Goal: Task Accomplishment & Management: Use online tool/utility

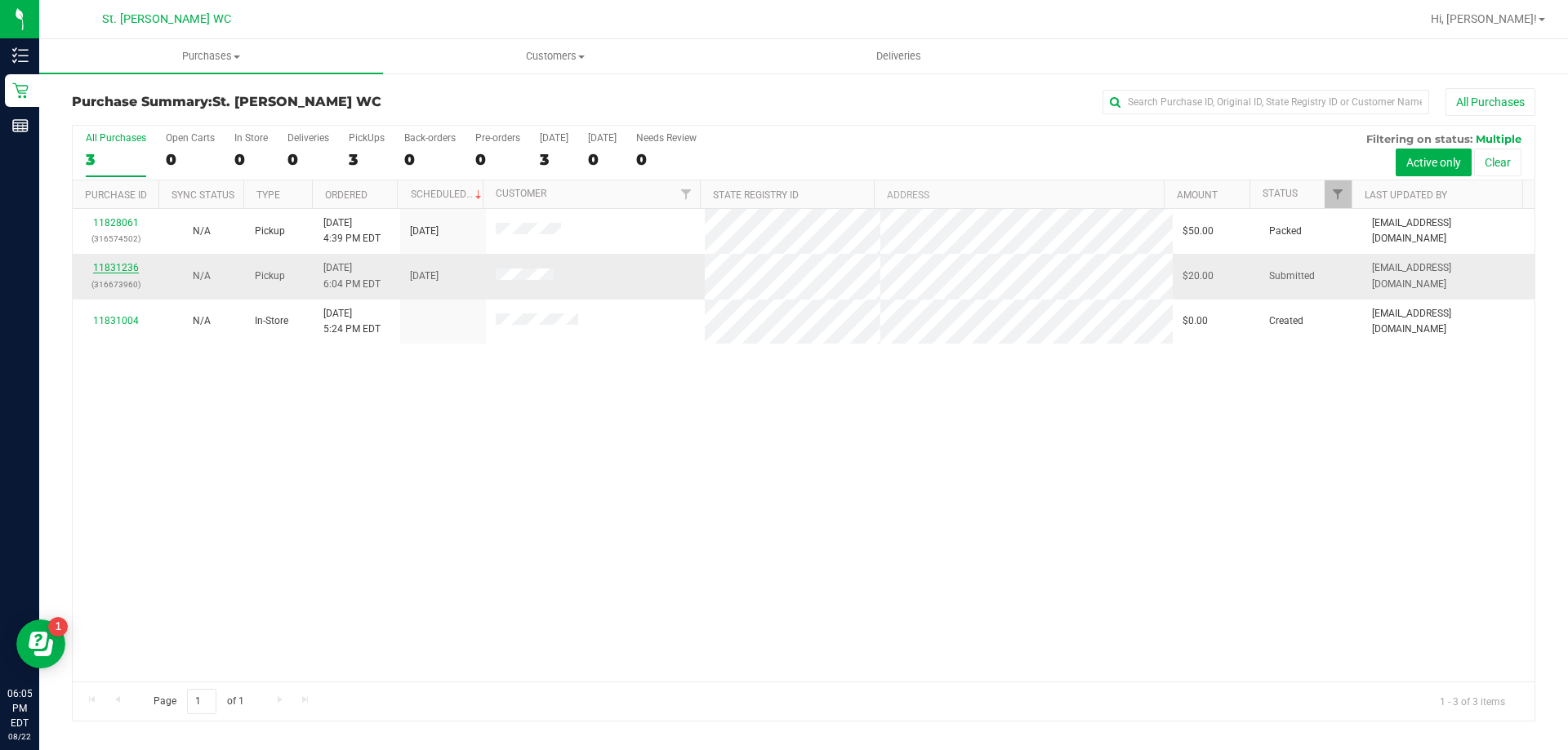
click at [121, 272] on link "11831236" at bounding box center [115, 267] width 46 height 11
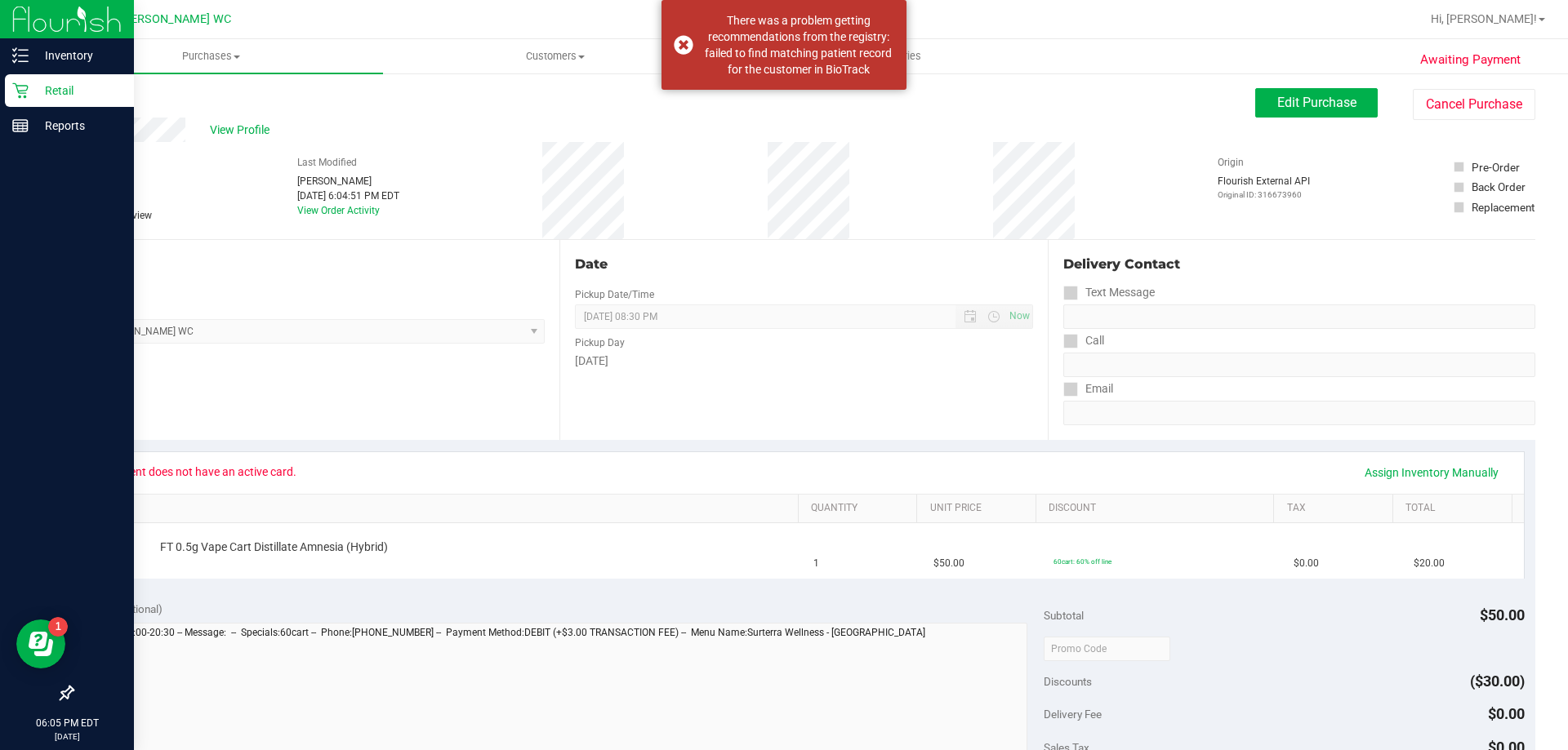
click at [10, 92] on div "Retail" at bounding box center [70, 90] width 129 height 33
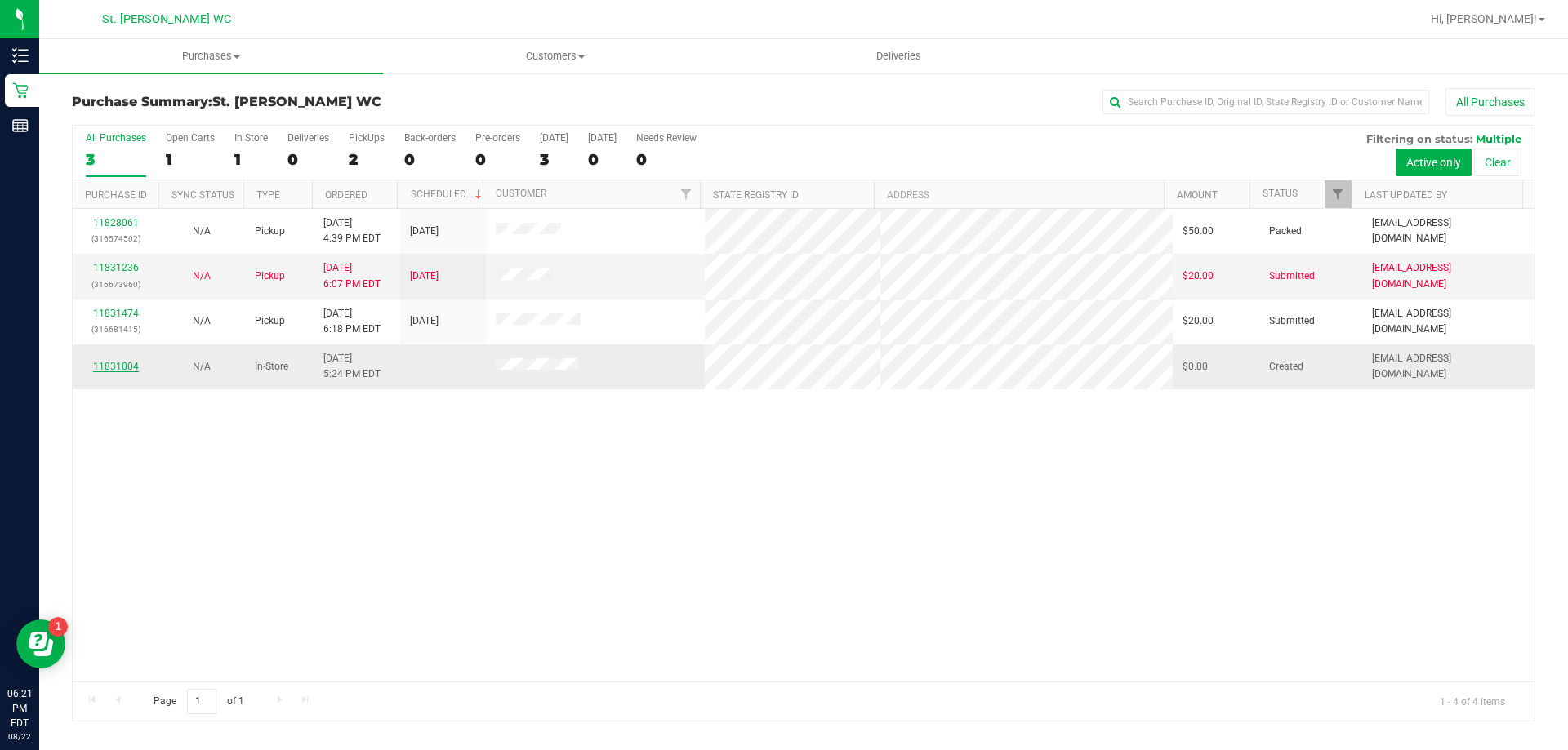
click at [127, 372] on link "11831004" at bounding box center [115, 366] width 46 height 11
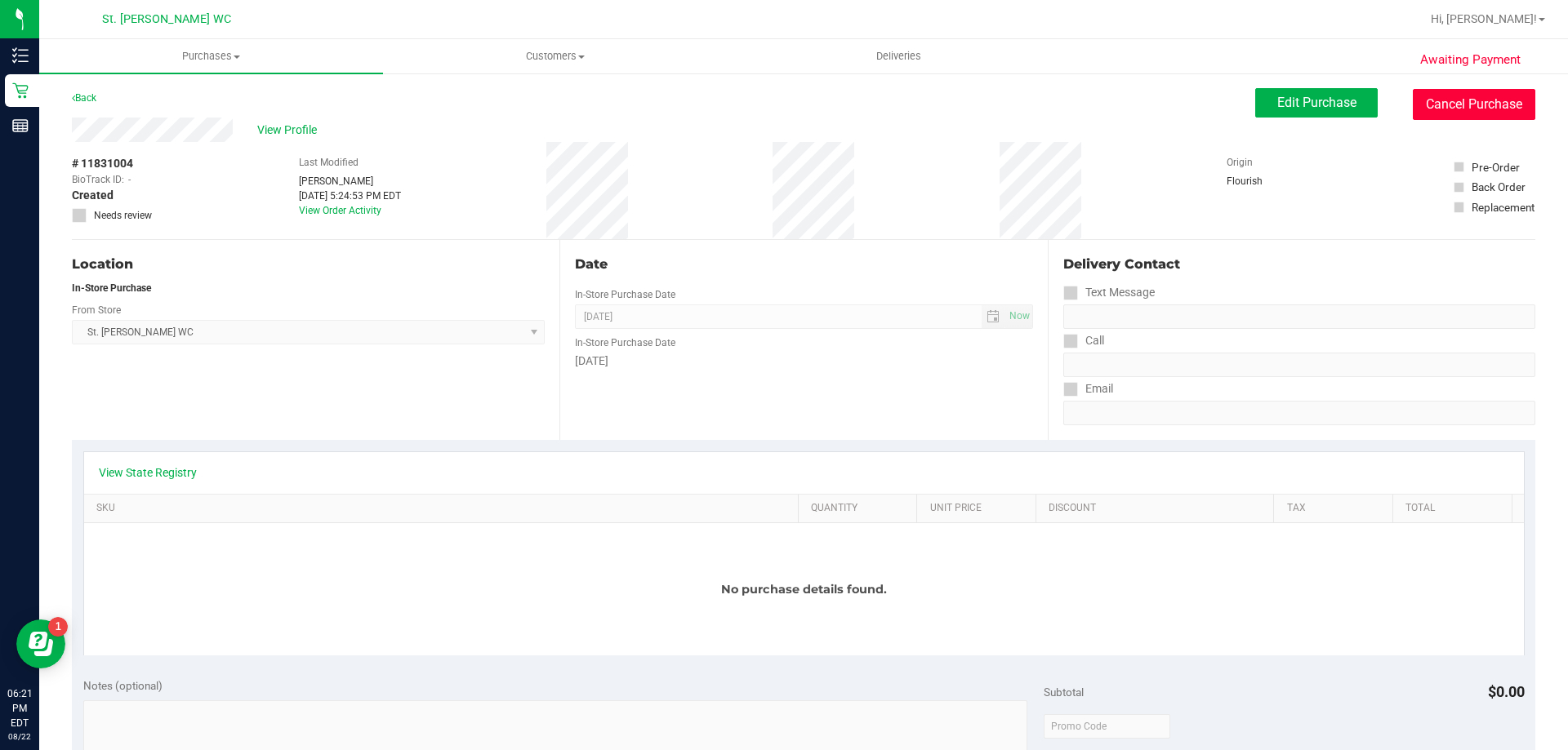
click at [1442, 89] on button "Cancel Purchase" at bounding box center [1473, 104] width 122 height 31
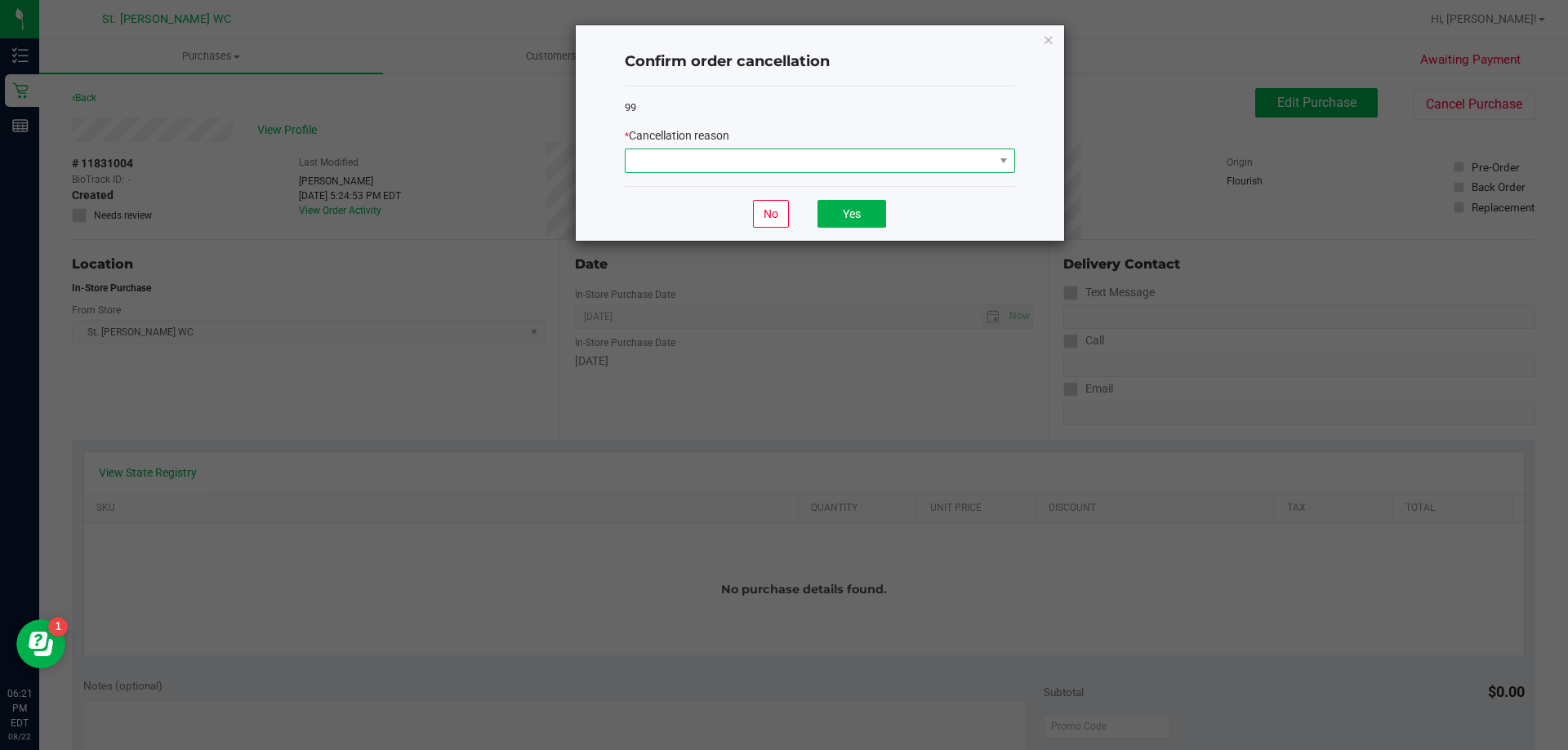
click at [954, 158] on span at bounding box center [809, 161] width 368 height 23
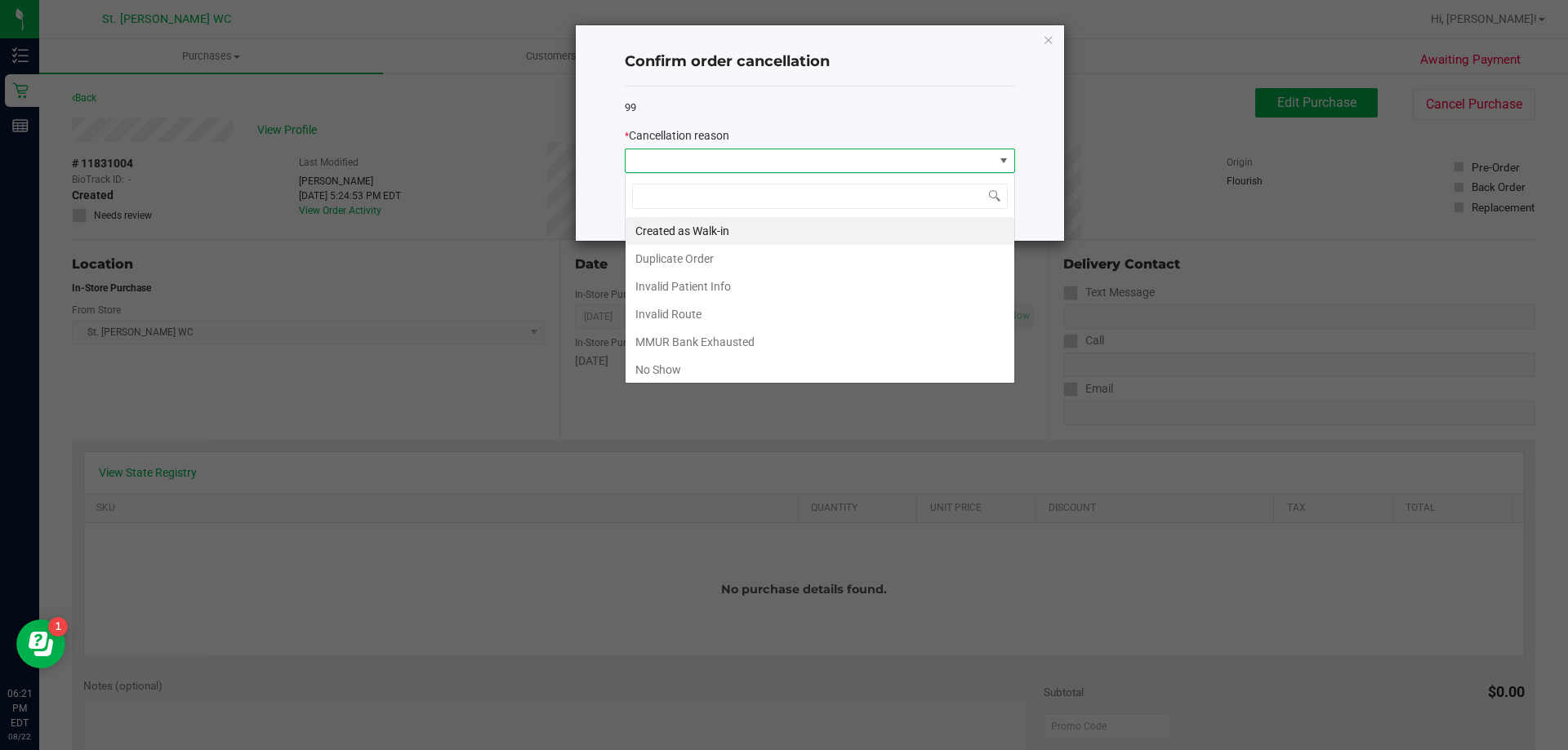
scroll to position [24, 390]
click at [751, 384] on ngb-modal-window "Confirm order cancellation 99 * Cancellation reason No Yes" at bounding box center [790, 375] width 1580 height 750
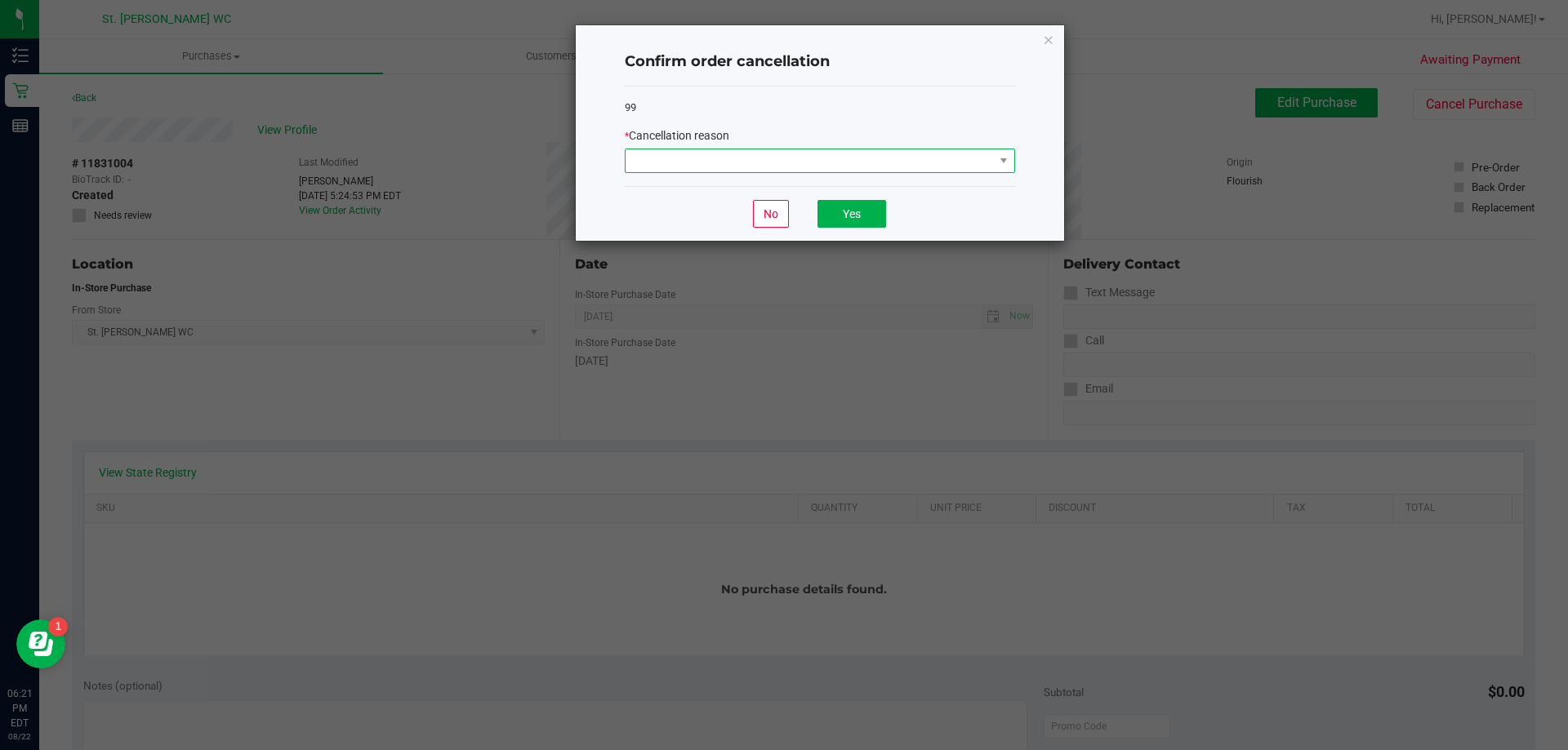
click at [807, 154] on span at bounding box center [809, 161] width 368 height 23
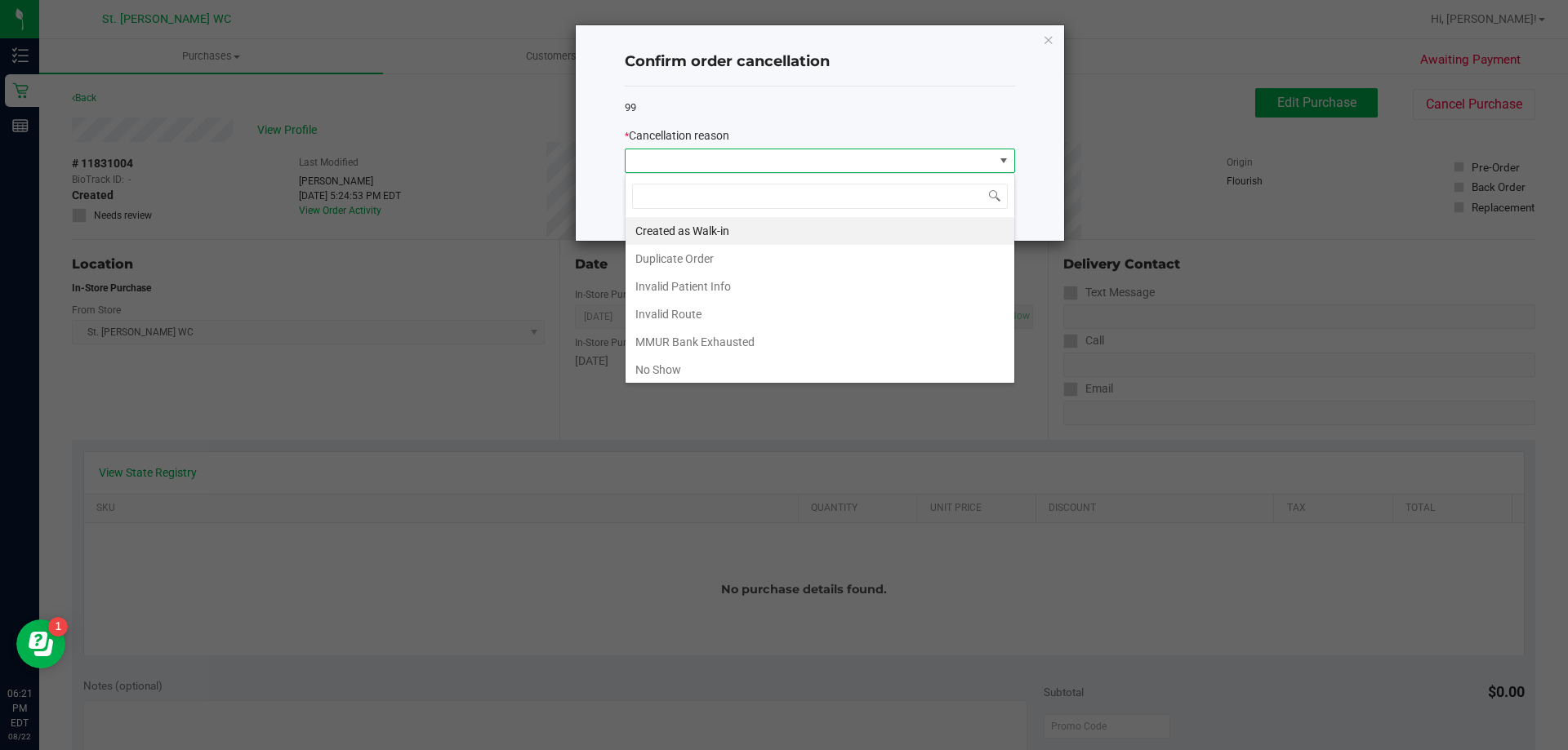
click at [766, 384] on div "Created as Walk-in Duplicate Order Invalid Patient Info Invalid Route MMUR Bank…" at bounding box center [820, 278] width 390 height 211
click at [818, 386] on ngb-modal-window "Confirm order cancellation 99 * Cancellation reason No Yes" at bounding box center [790, 375] width 1580 height 750
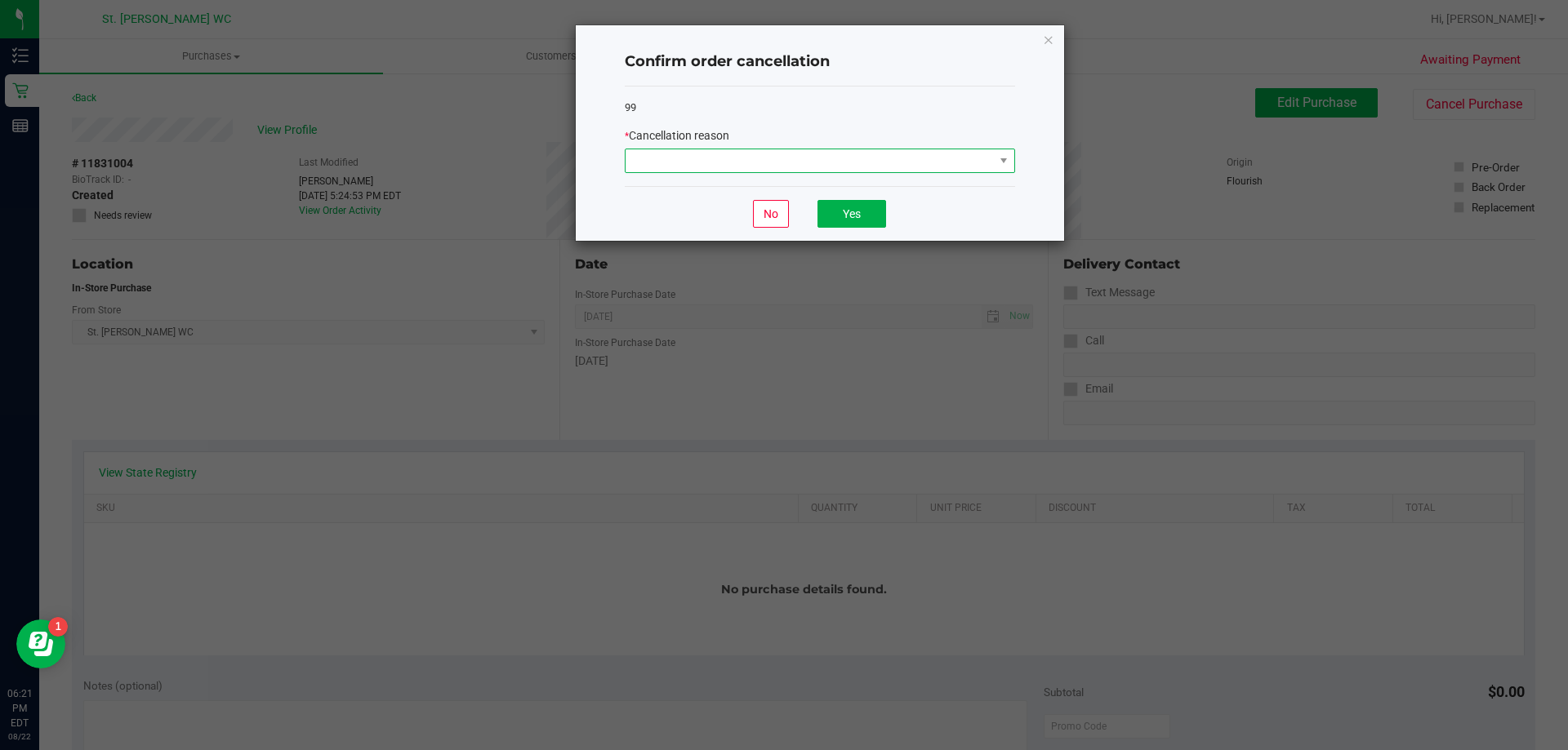
click at [816, 154] on span at bounding box center [809, 161] width 368 height 23
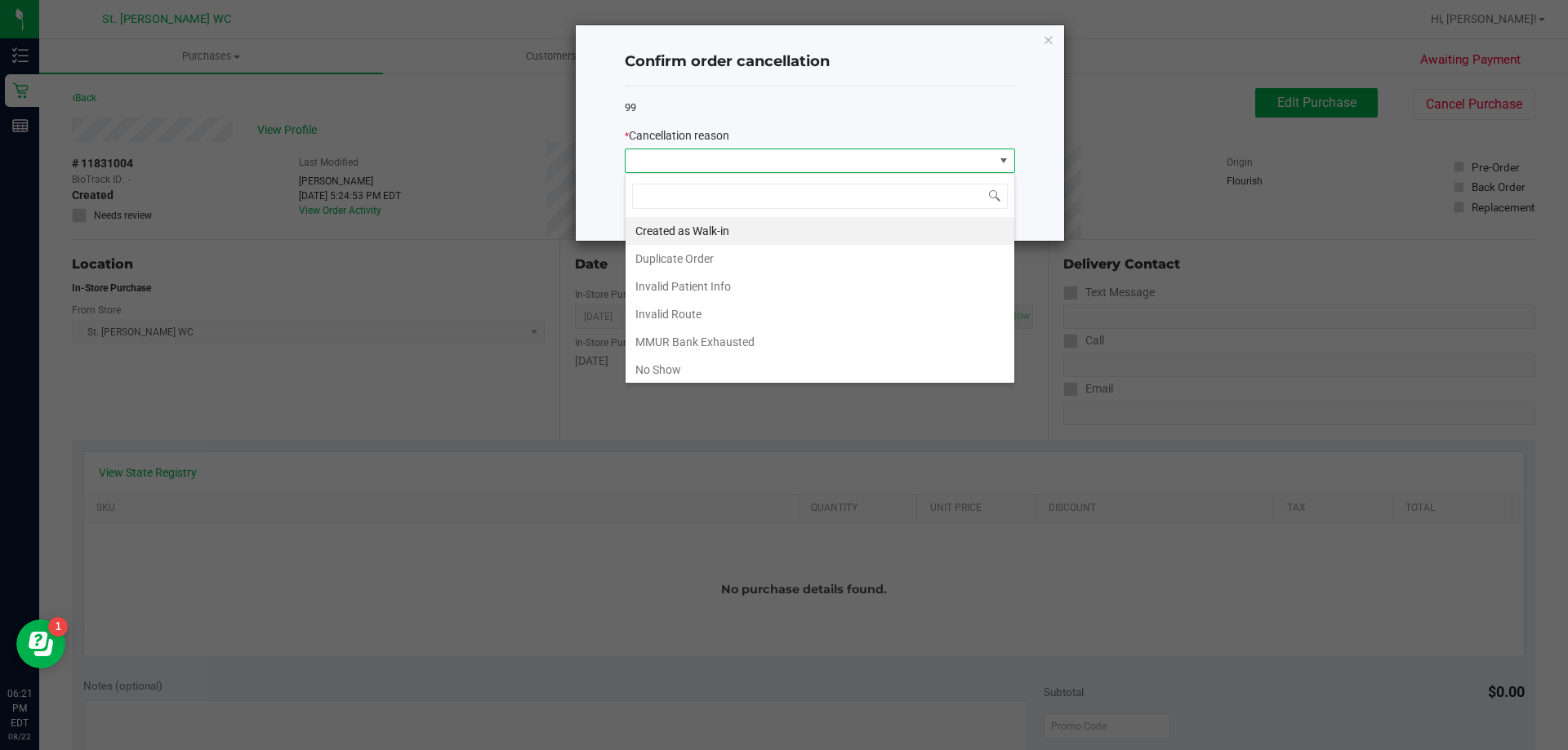
click at [831, 386] on ngb-modal-window "Confirm order cancellation 99 * Cancellation reason No Yes" at bounding box center [790, 375] width 1580 height 750
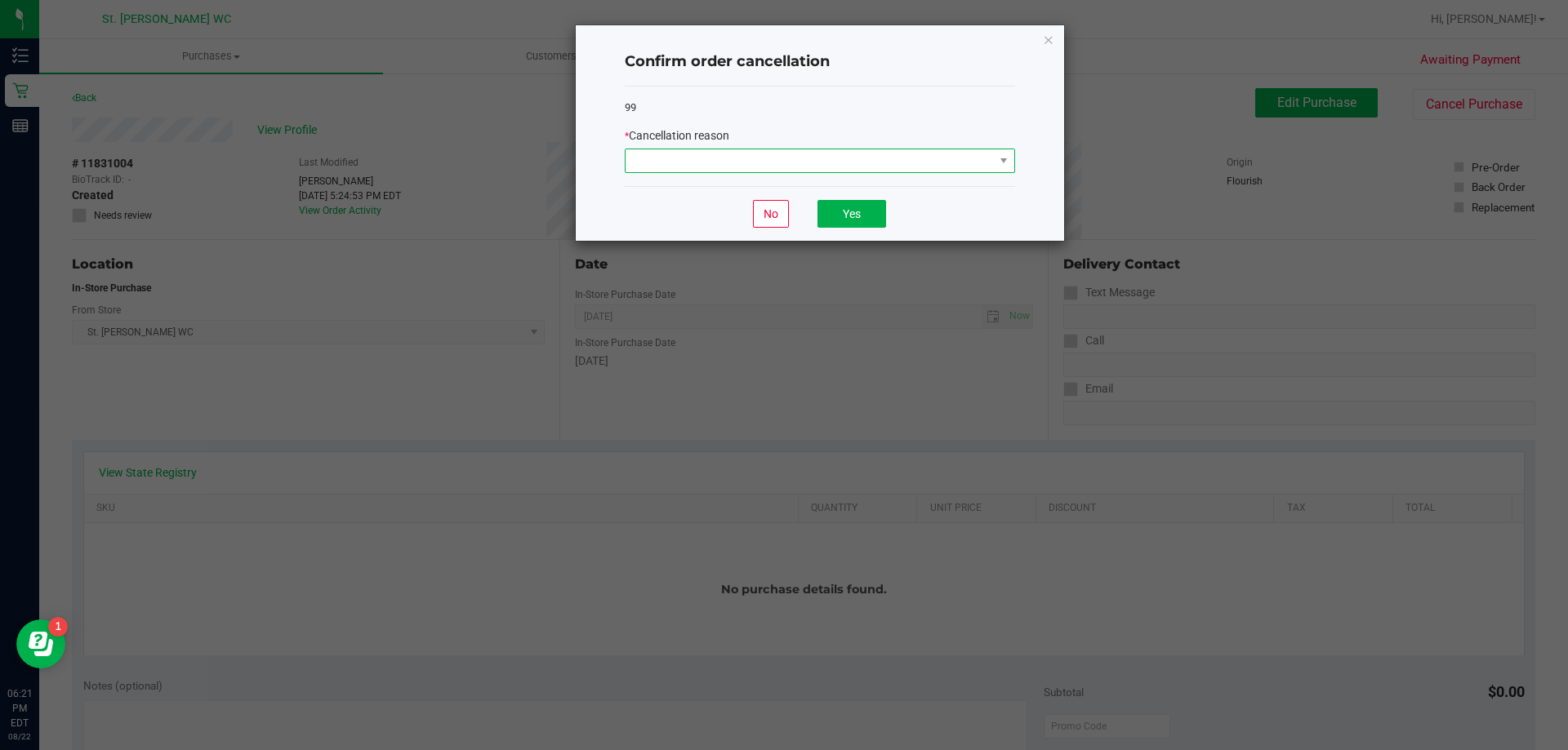
click at [752, 152] on span at bounding box center [809, 161] width 368 height 23
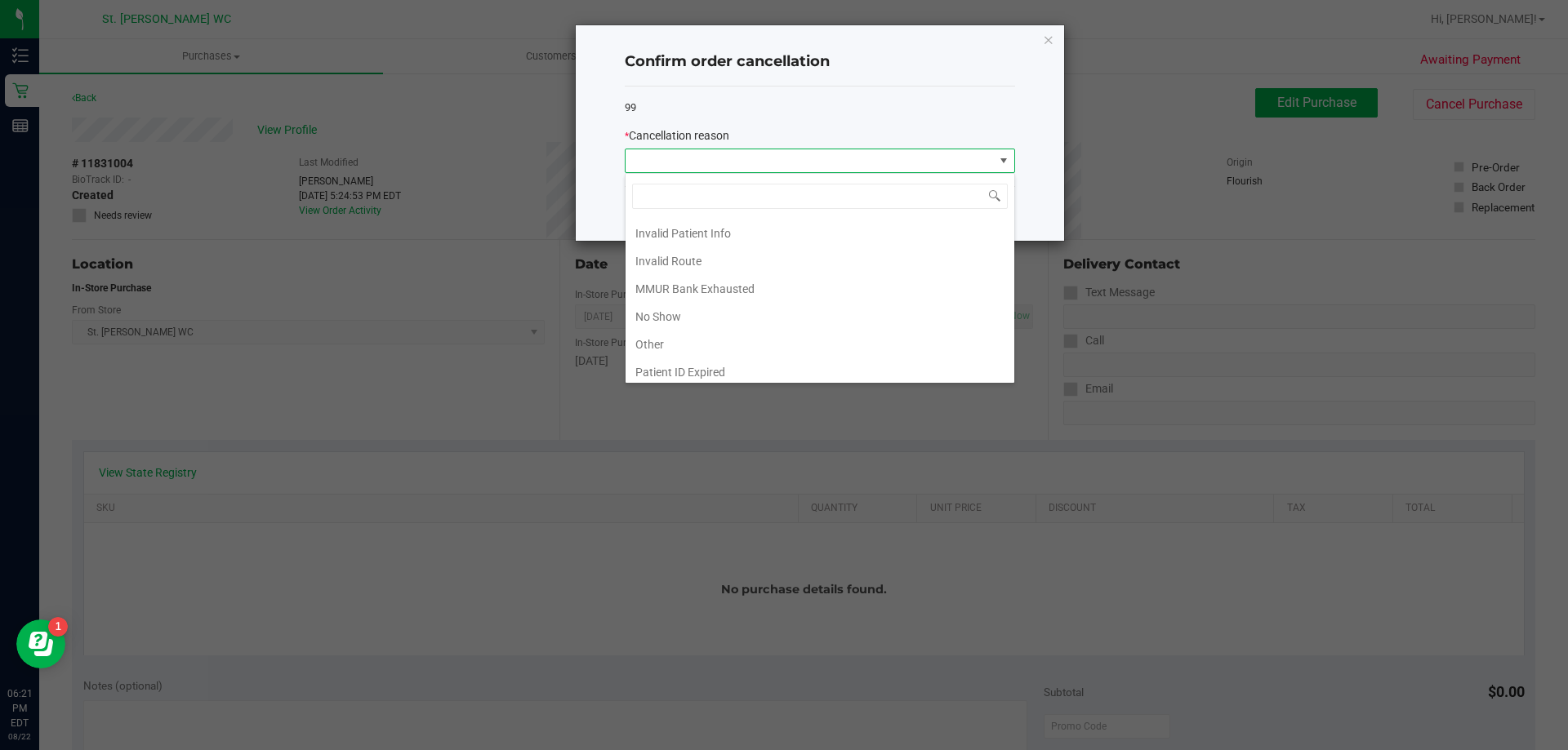
scroll to position [72, 0]
click at [700, 297] on li "No Show" at bounding box center [820, 297] width 389 height 28
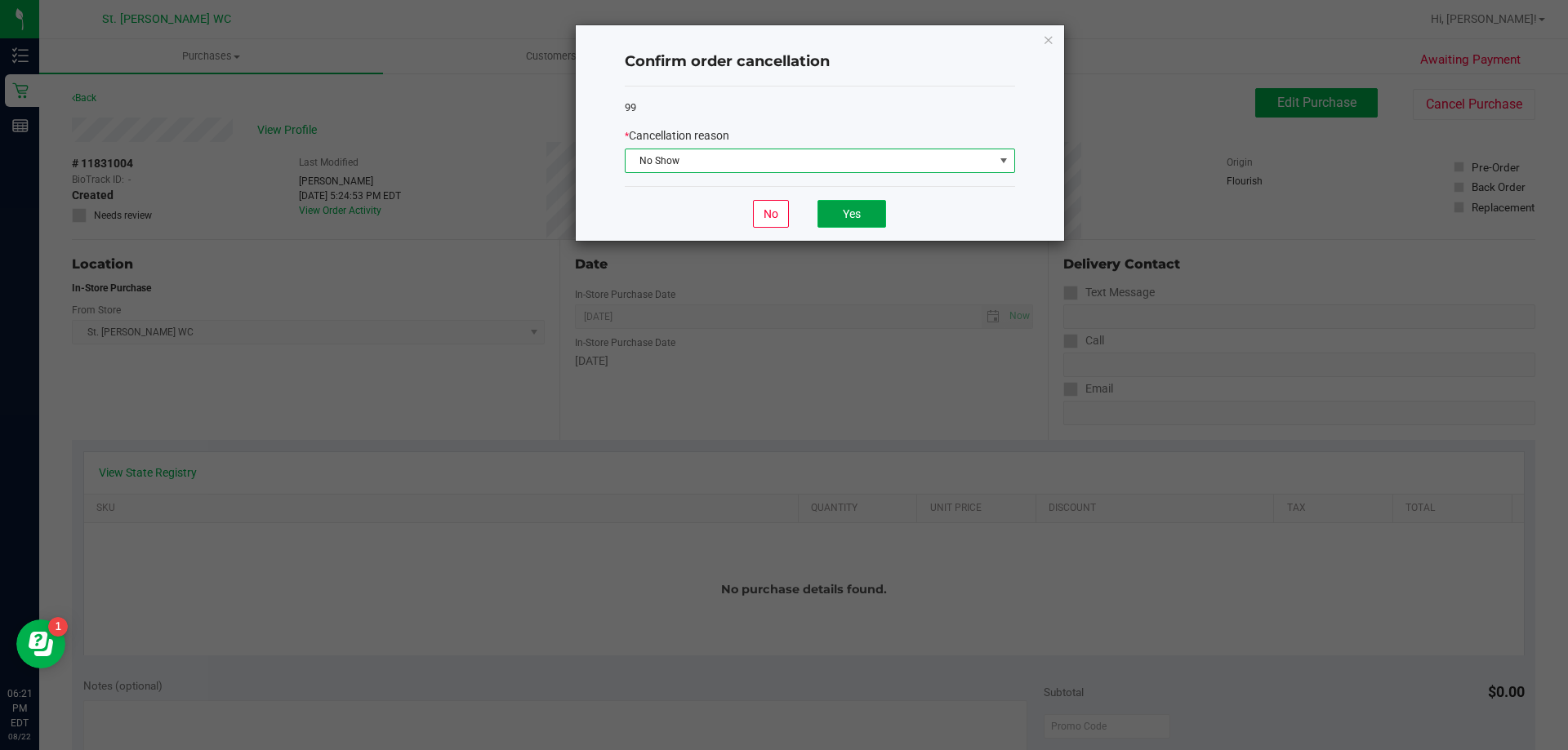
click at [879, 206] on button "Yes" at bounding box center [852, 214] width 69 height 28
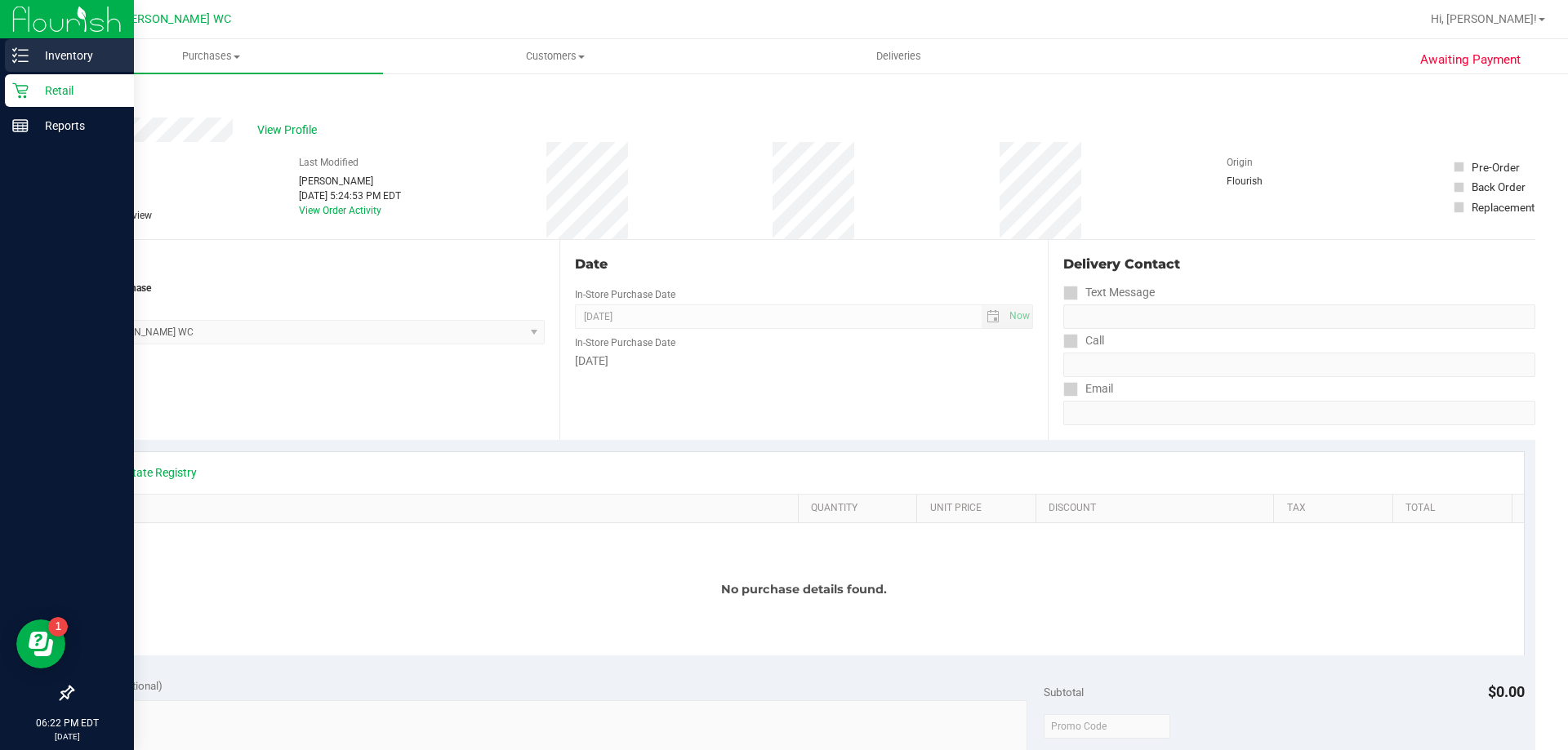
click at [38, 72] on link "Inventory" at bounding box center [67, 57] width 134 height 35
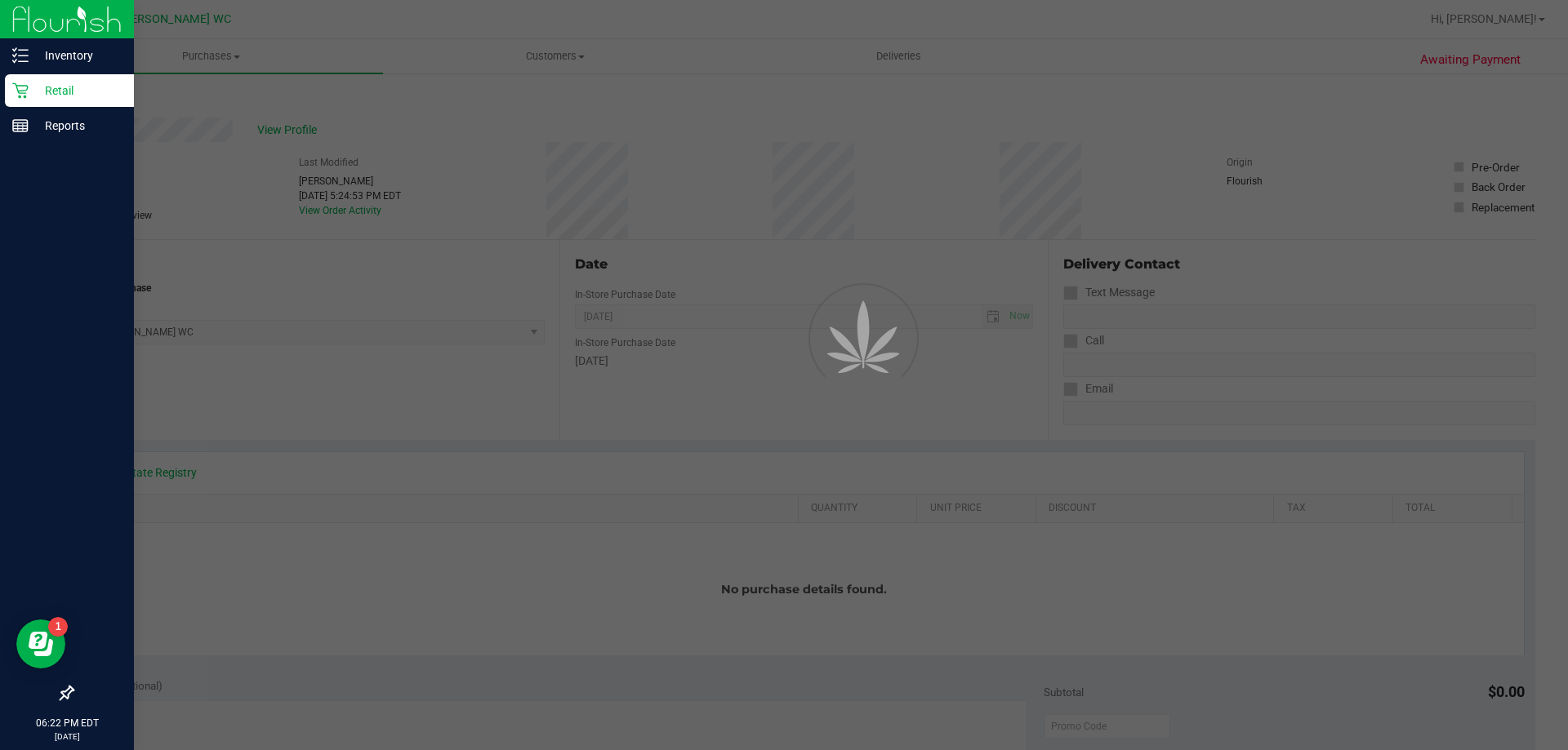
click at [47, 99] on p "Retail" at bounding box center [77, 90] width 98 height 20
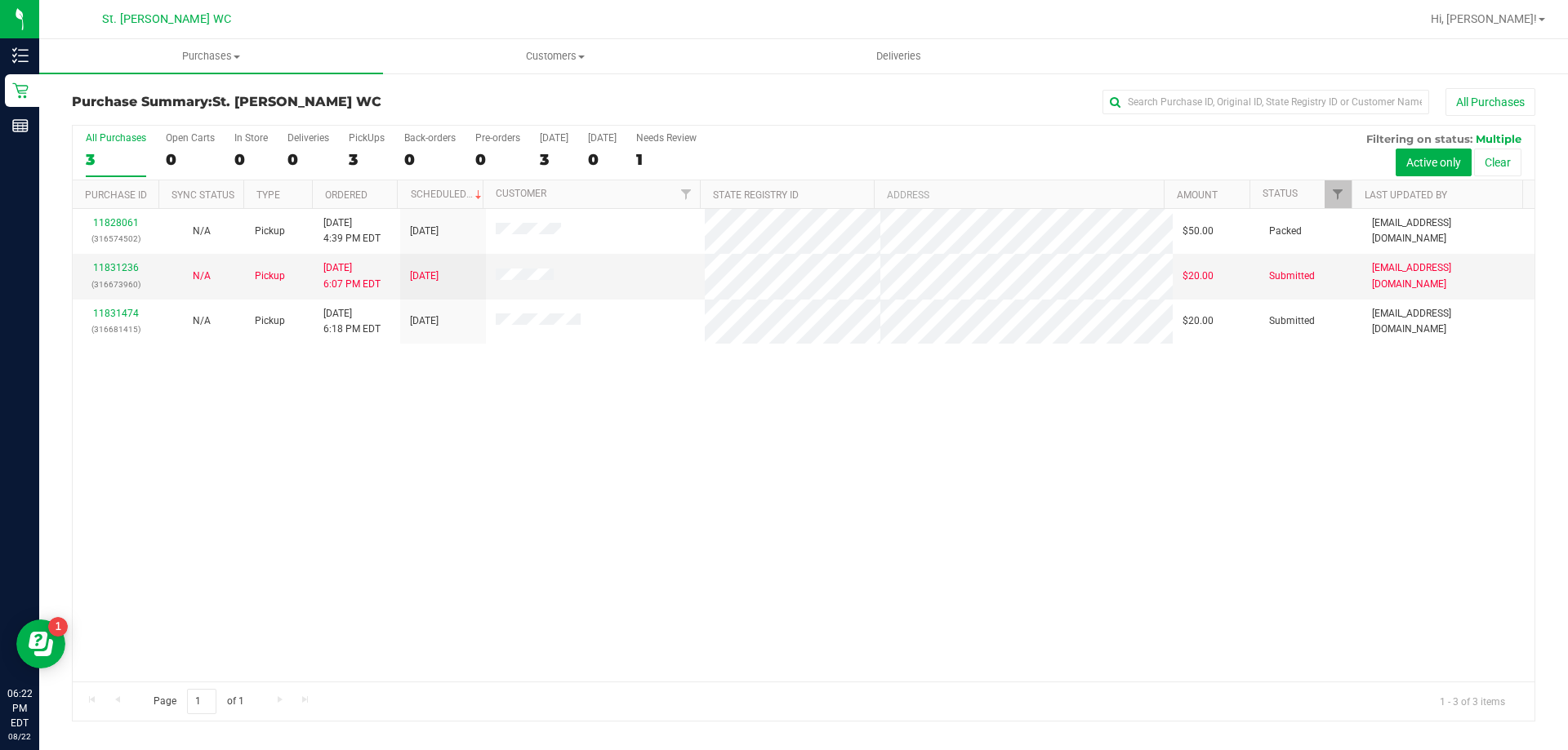
click at [606, 492] on div "11828061 (316574502) N/A Pickup [DATE] 4:39 PM EDT 8/22/2025 $50.00 Packed [EMA…" at bounding box center [802, 446] width 1461 height 473
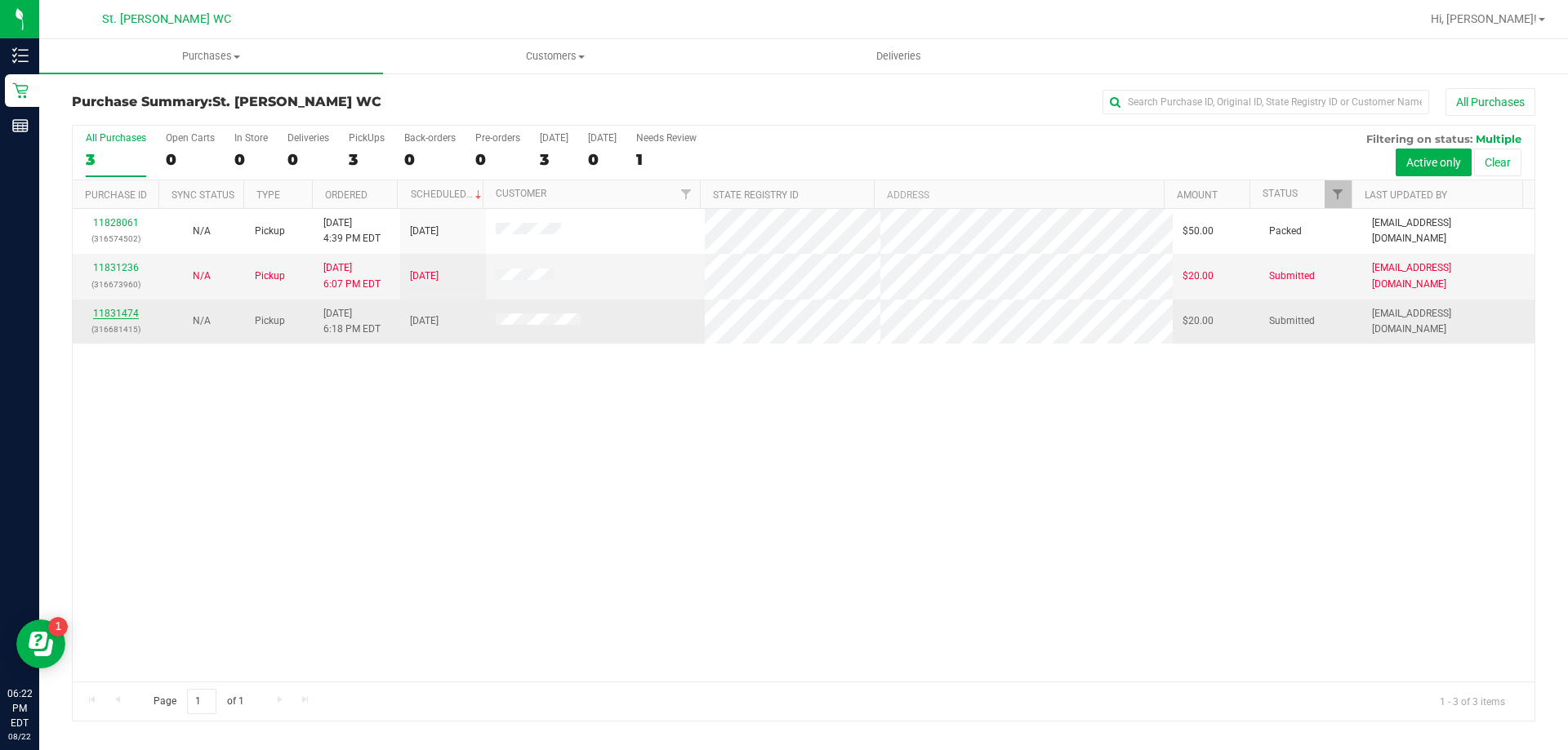
click at [135, 317] on link "11831474" at bounding box center [115, 313] width 46 height 11
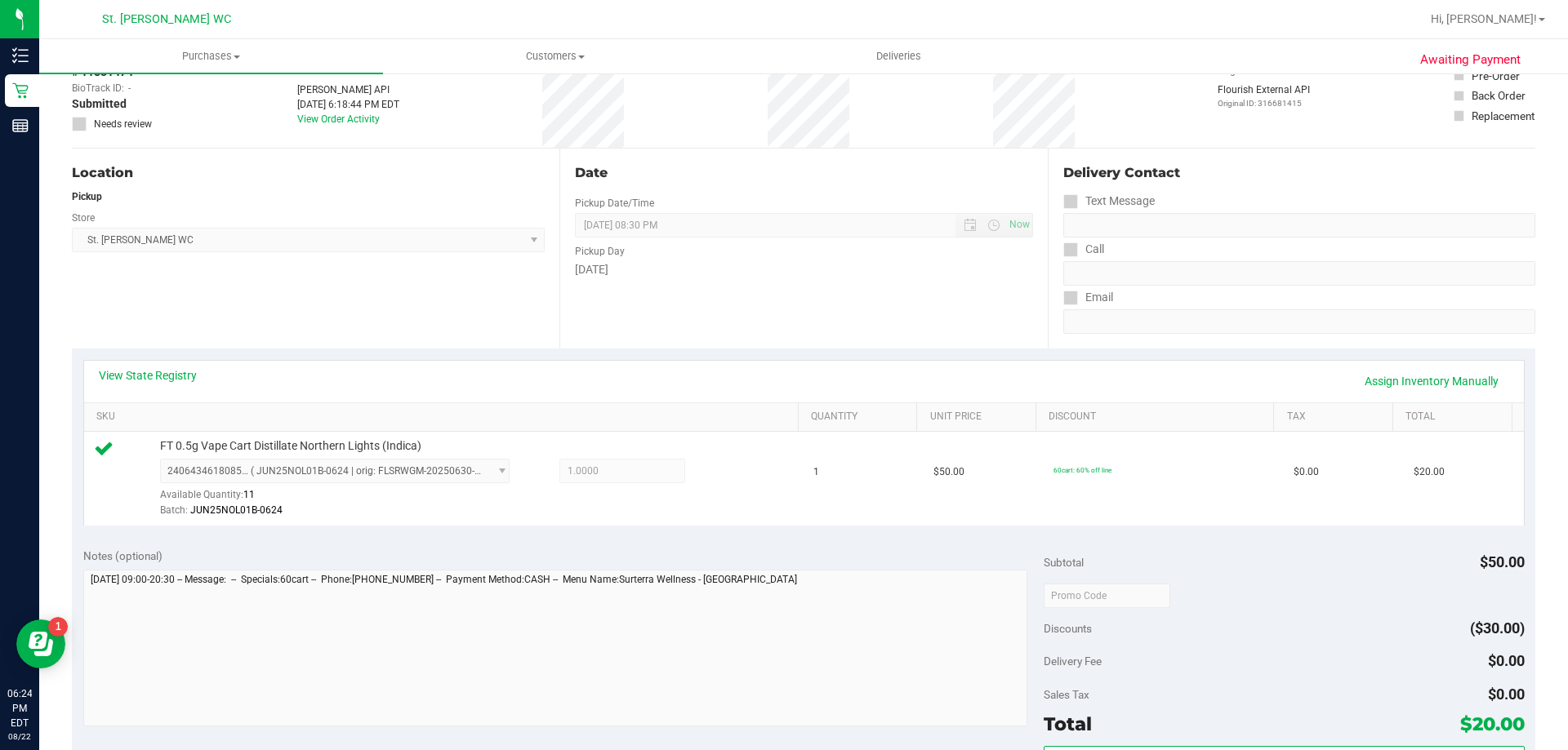
scroll to position [327, 0]
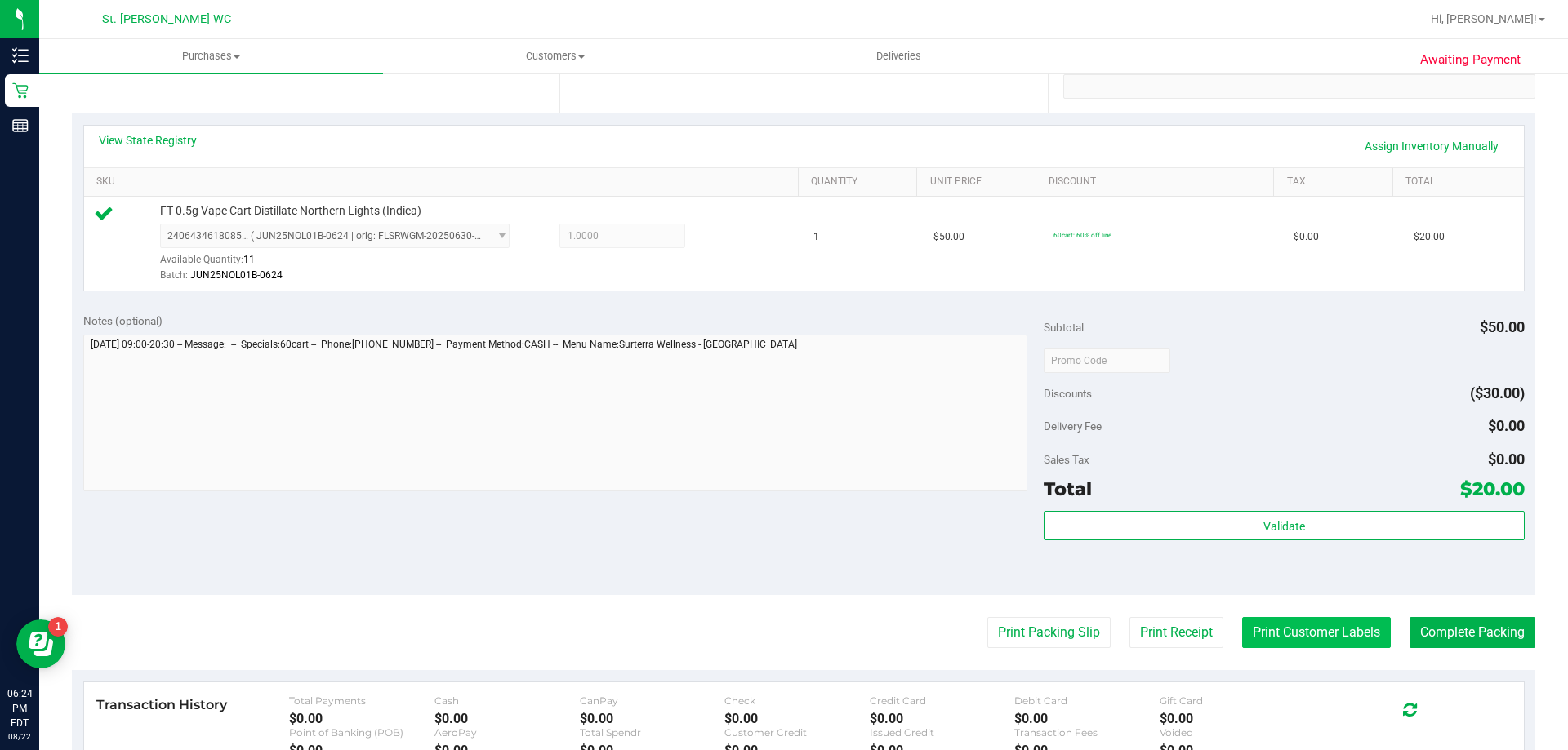
click at [1291, 620] on button "Print Customer Labels" at bounding box center [1316, 633] width 149 height 31
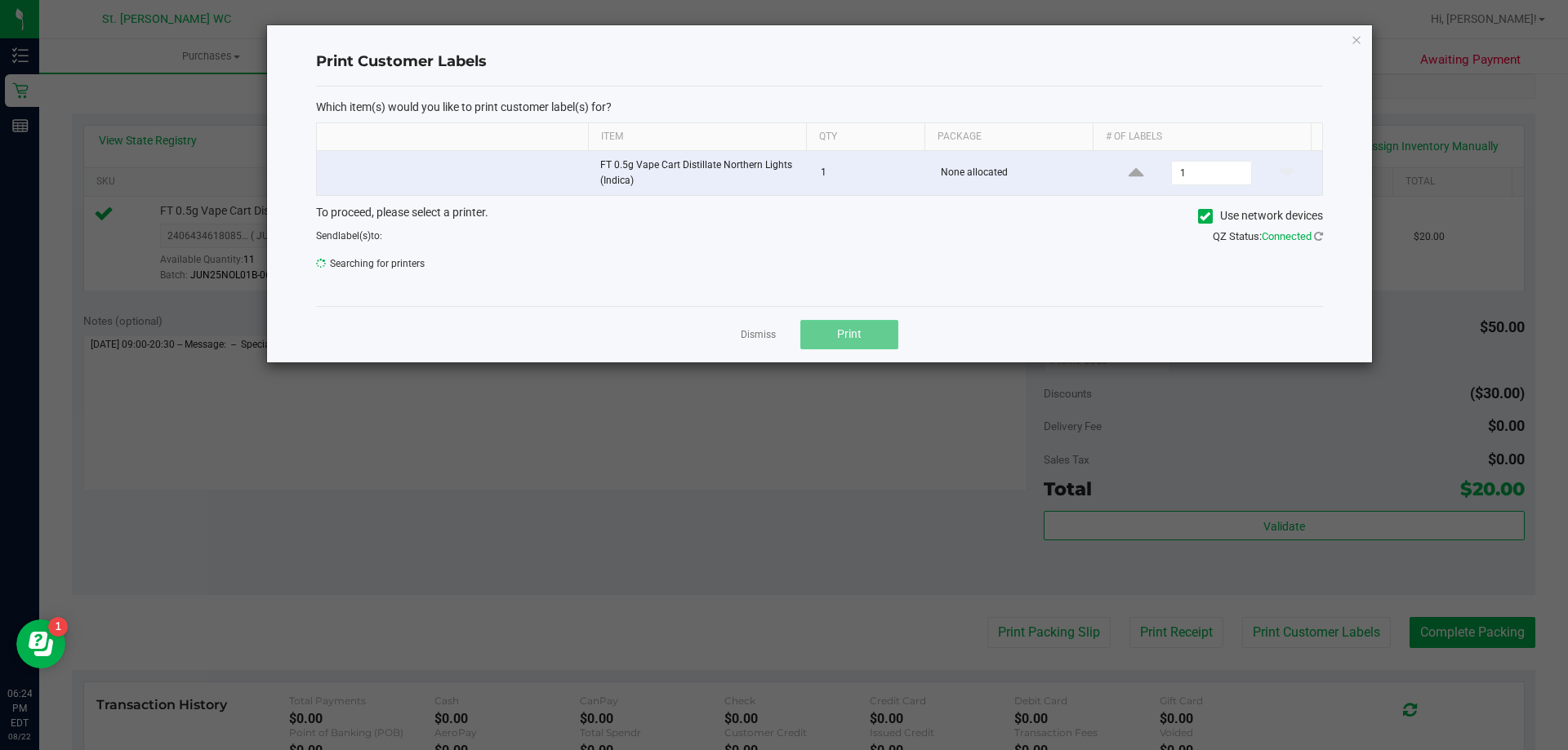
click at [827, 331] on button "Print" at bounding box center [849, 335] width 98 height 29
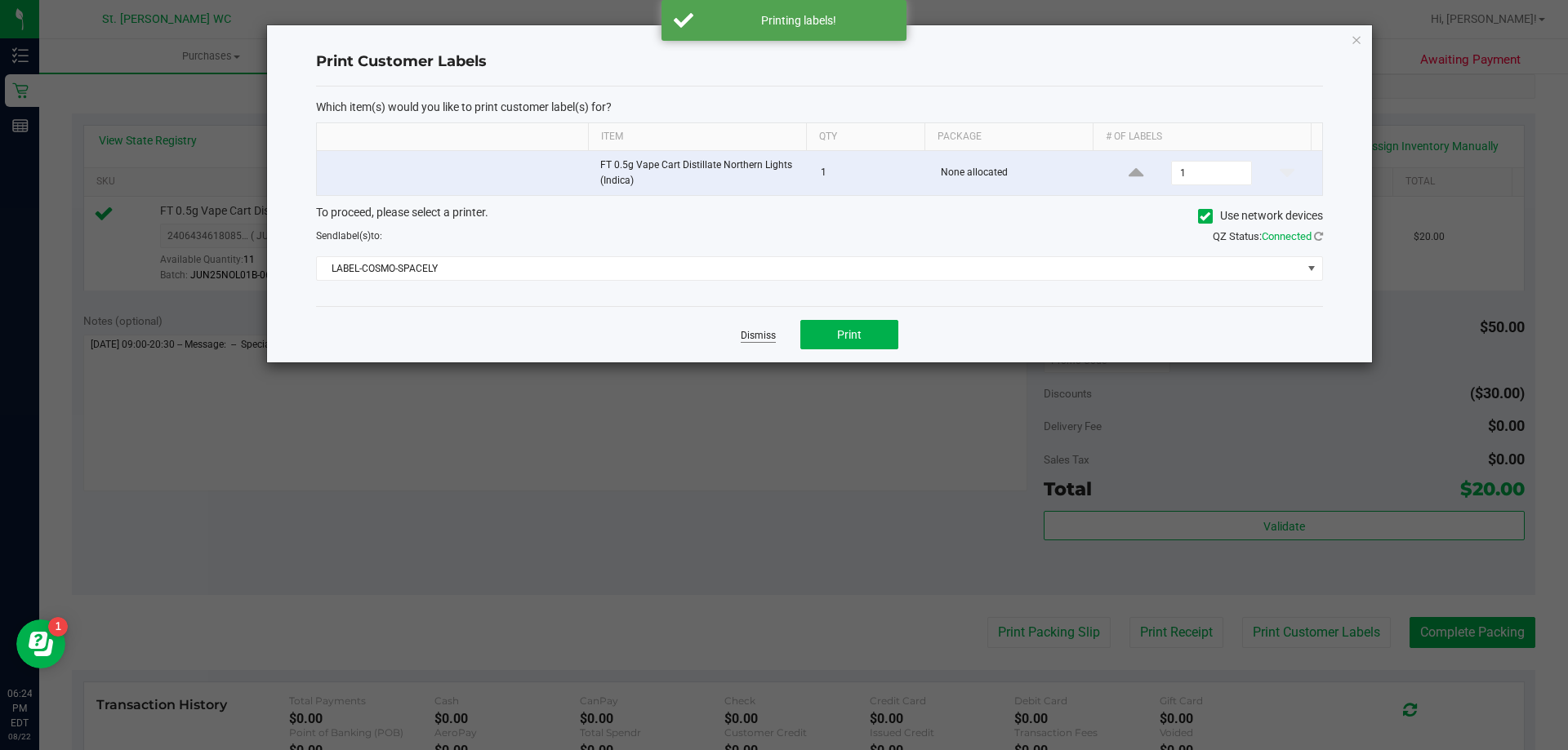
click at [749, 333] on link "Dismiss" at bounding box center [758, 336] width 35 height 14
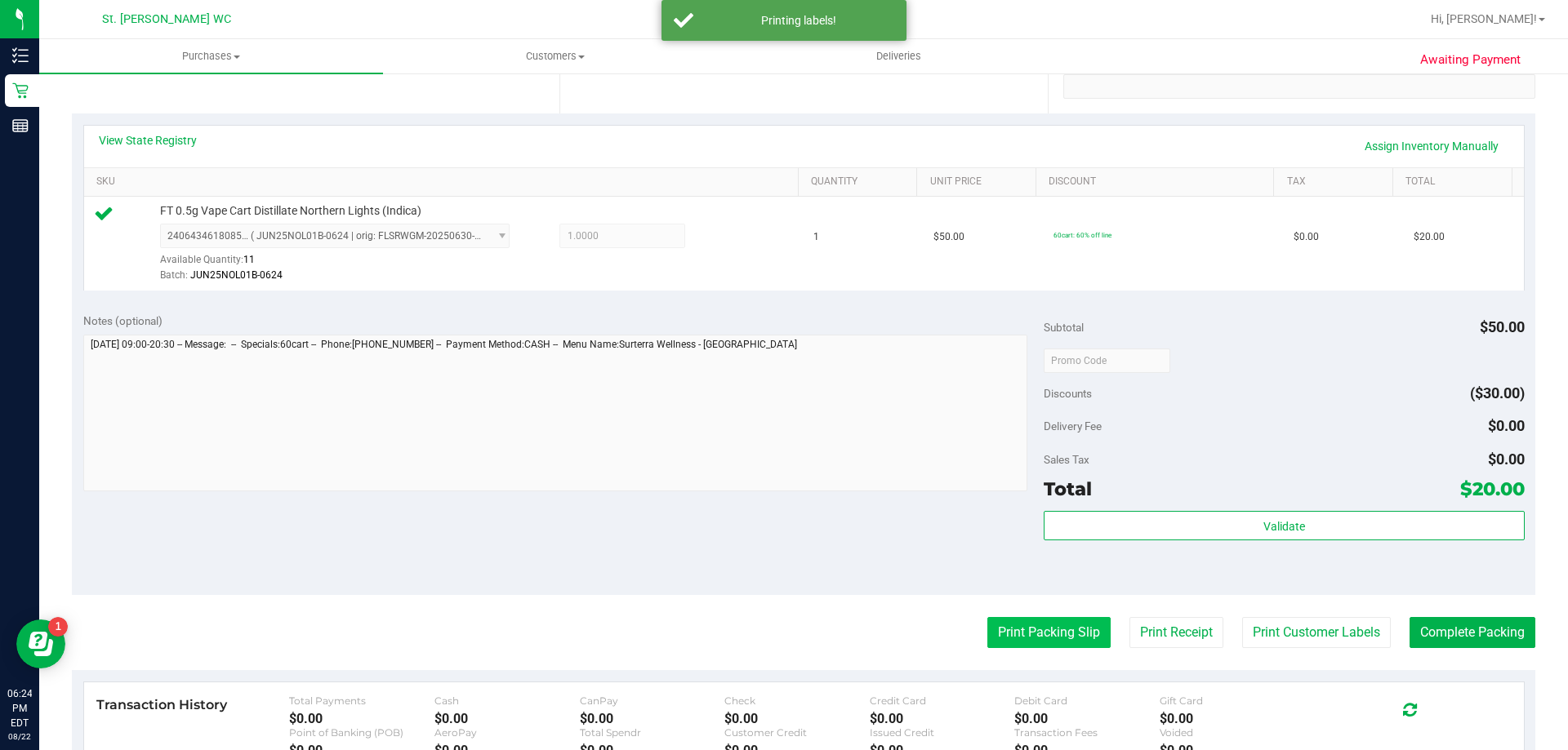
click at [1000, 622] on button "Print Packing Slip" at bounding box center [1048, 633] width 123 height 31
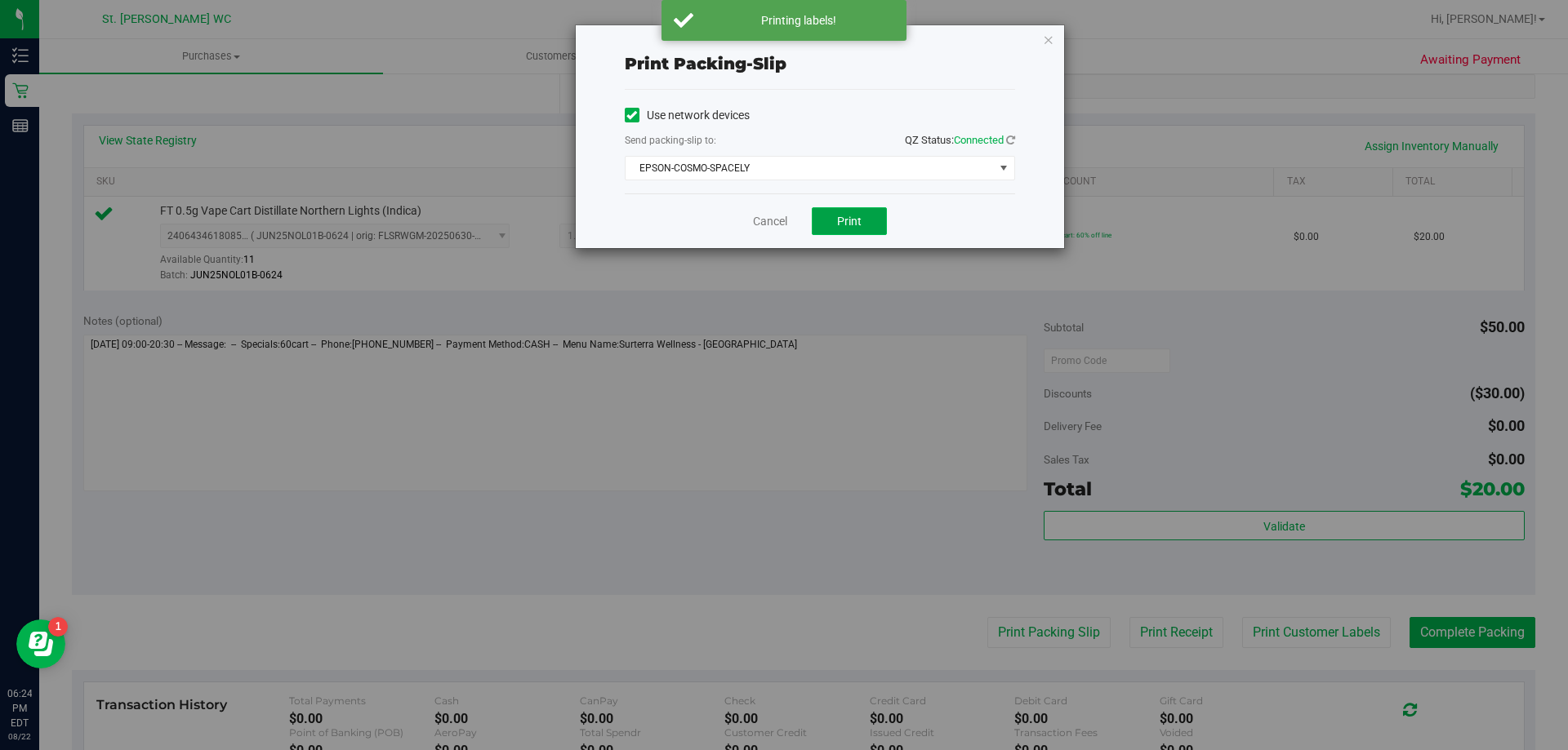
click at [855, 216] on span "Print" at bounding box center [849, 221] width 24 height 13
click at [769, 218] on link "Cancel" at bounding box center [770, 222] width 34 height 17
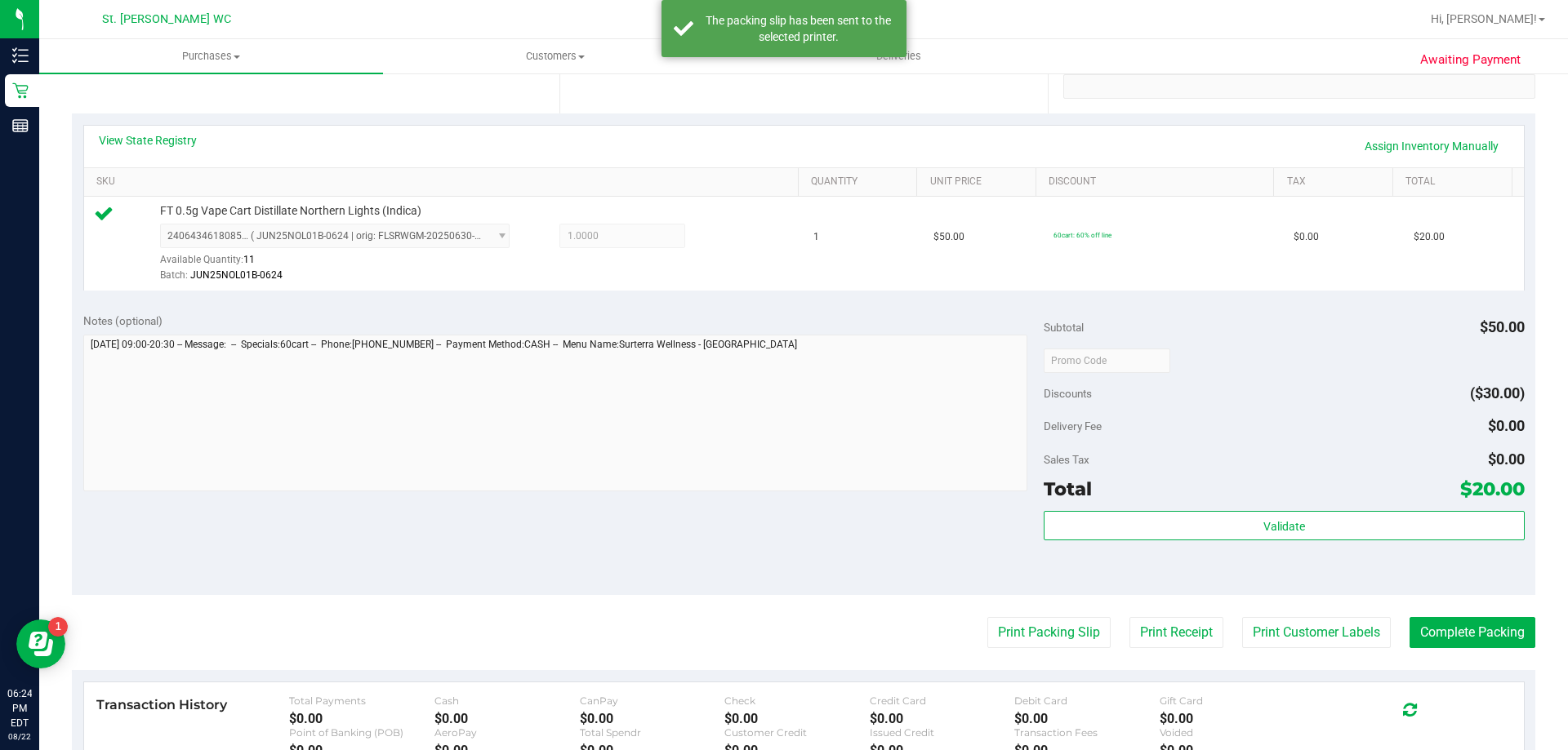
click at [1184, 570] on div "Validate" at bounding box center [1283, 547] width 480 height 73
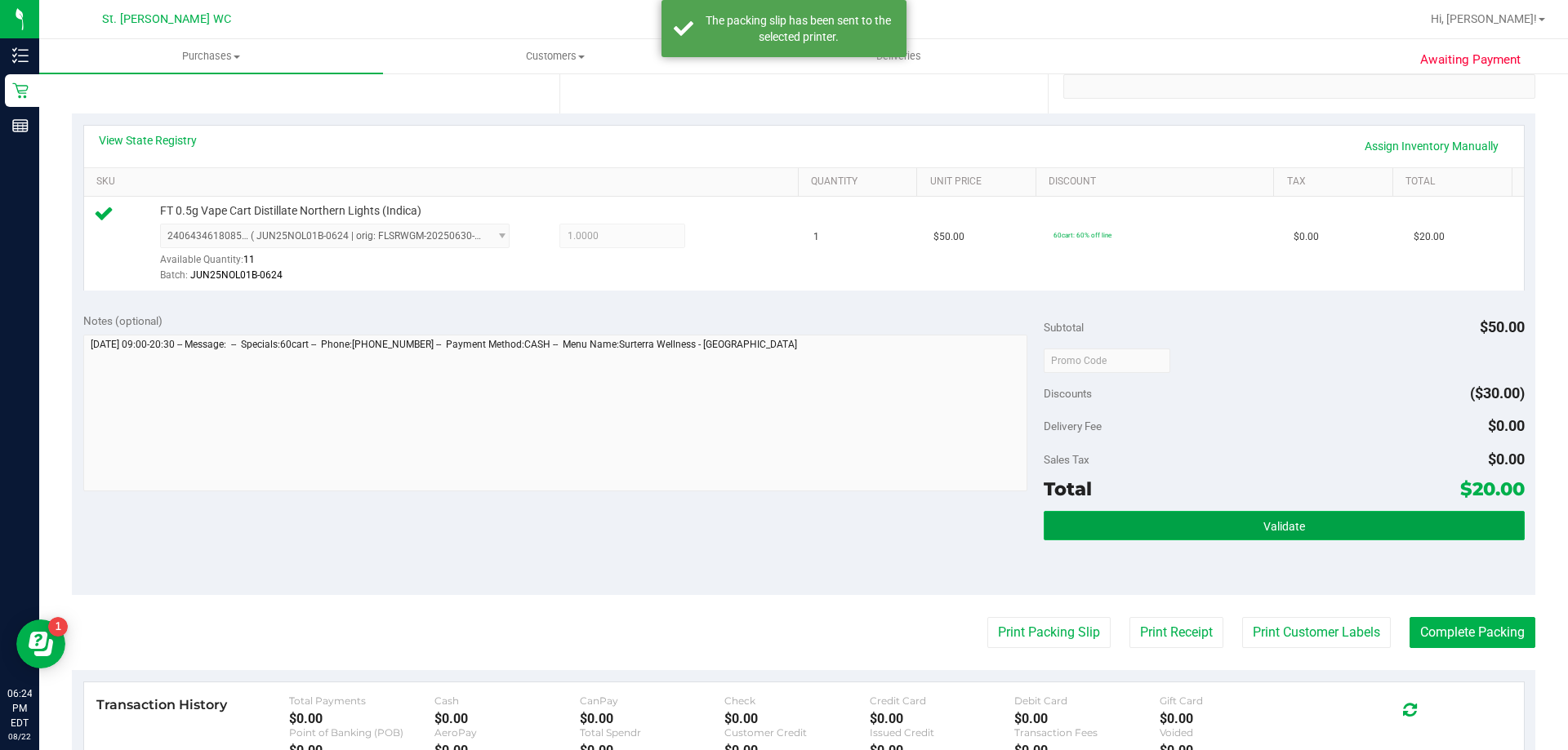
click at [1176, 525] on button "Validate" at bounding box center [1283, 526] width 480 height 29
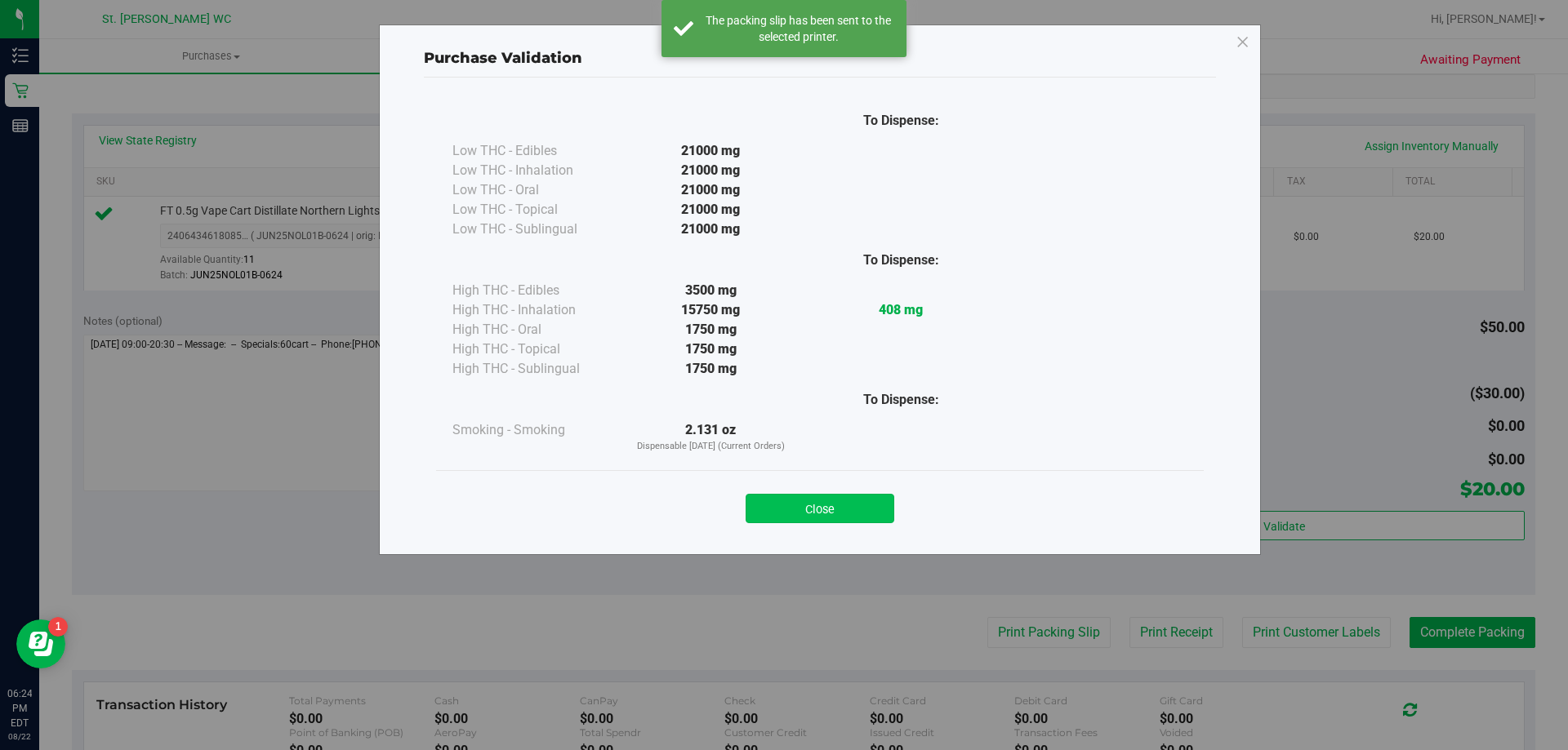
click at [857, 501] on button "Close" at bounding box center [820, 508] width 149 height 29
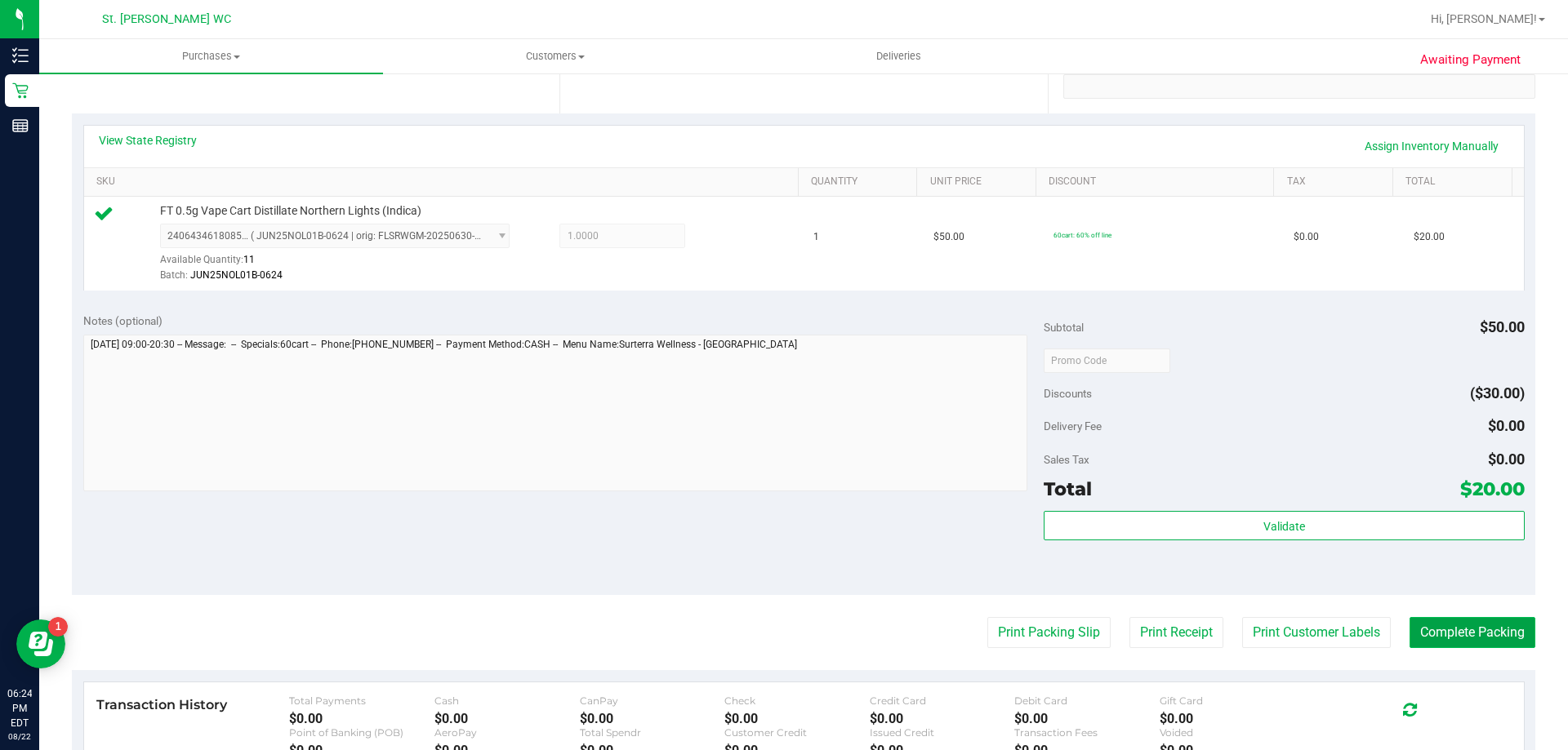
click at [1425, 636] on button "Complete Packing" at bounding box center [1473, 633] width 126 height 31
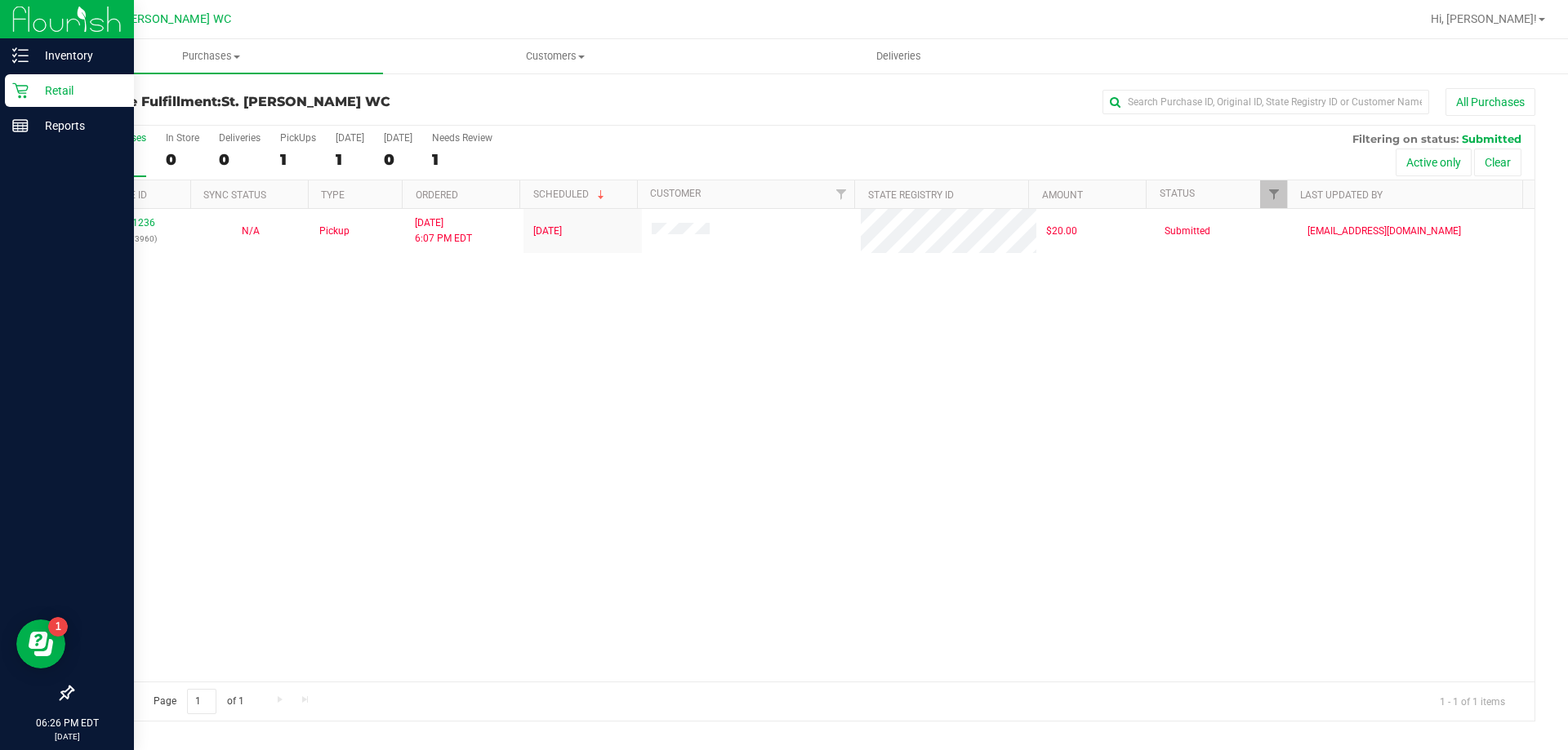
click at [31, 86] on p "Retail" at bounding box center [77, 90] width 98 height 20
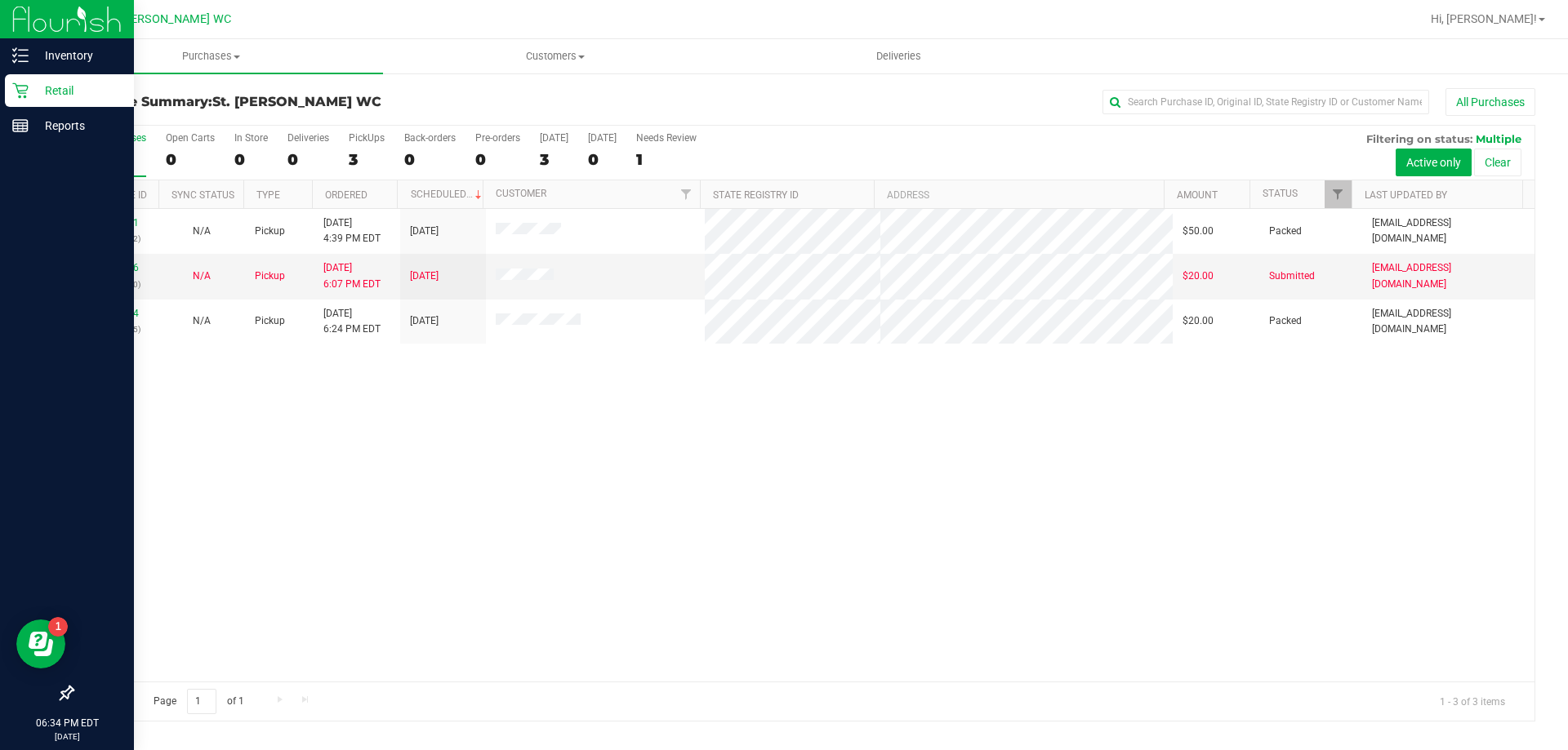
click at [32, 95] on p "Retail" at bounding box center [77, 90] width 98 height 20
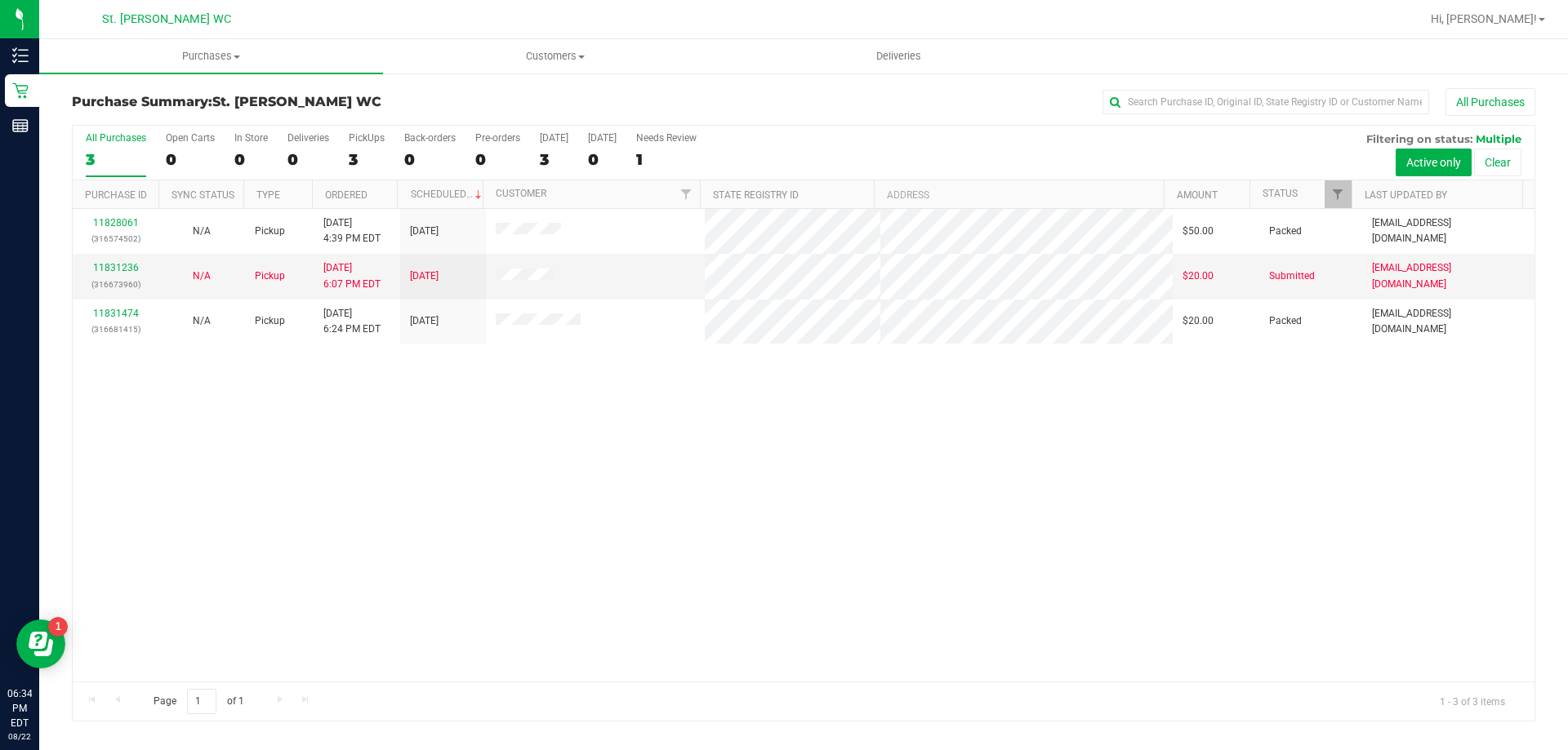
click at [261, 388] on div "11828061 (316574502) N/A Pickup [DATE] 4:39 PM EDT 8/22/2025 $50.00 Packed [EMA…" at bounding box center [802, 446] width 1461 height 473
click at [134, 267] on link "11831236" at bounding box center [115, 267] width 46 height 11
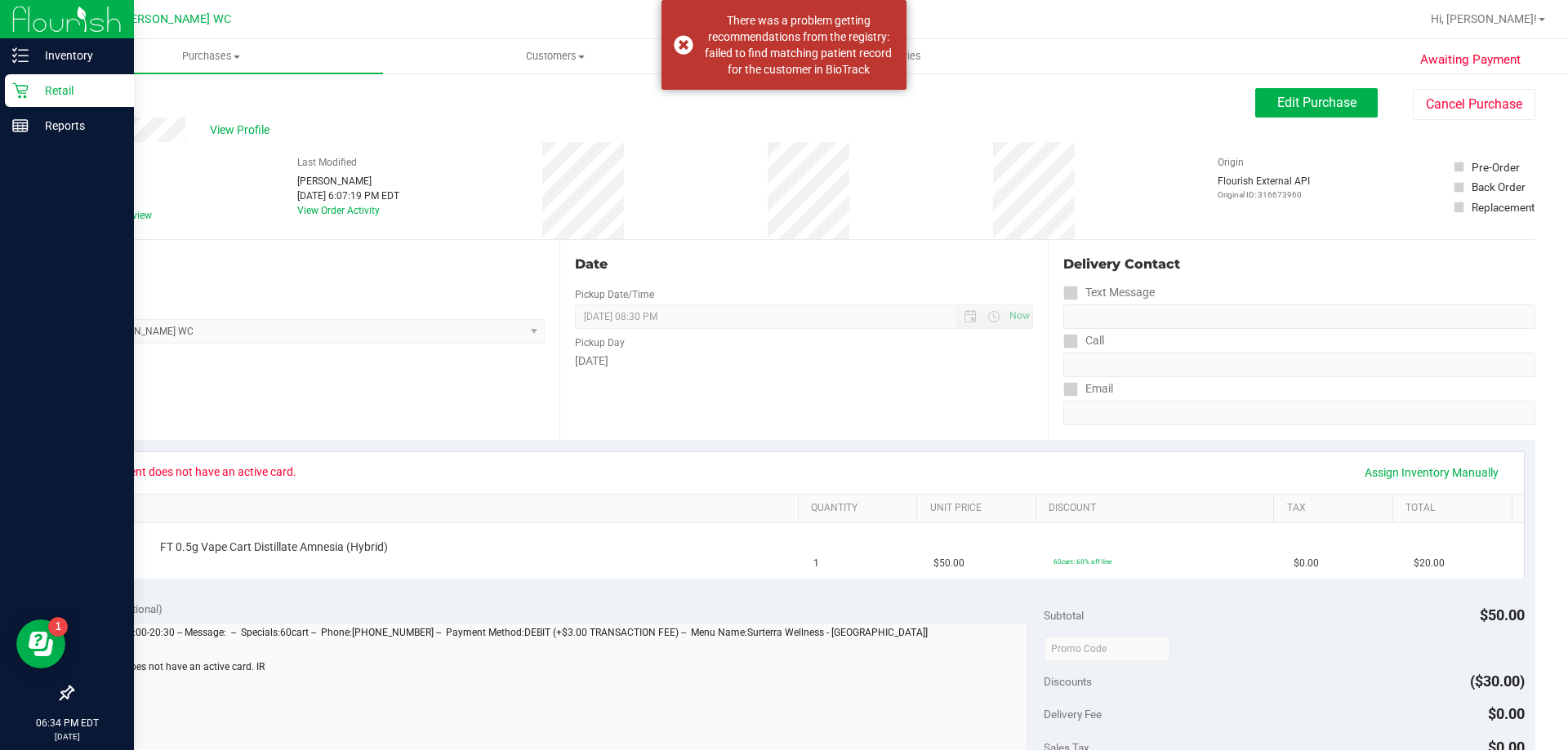
click at [34, 96] on p "Retail" at bounding box center [77, 90] width 98 height 20
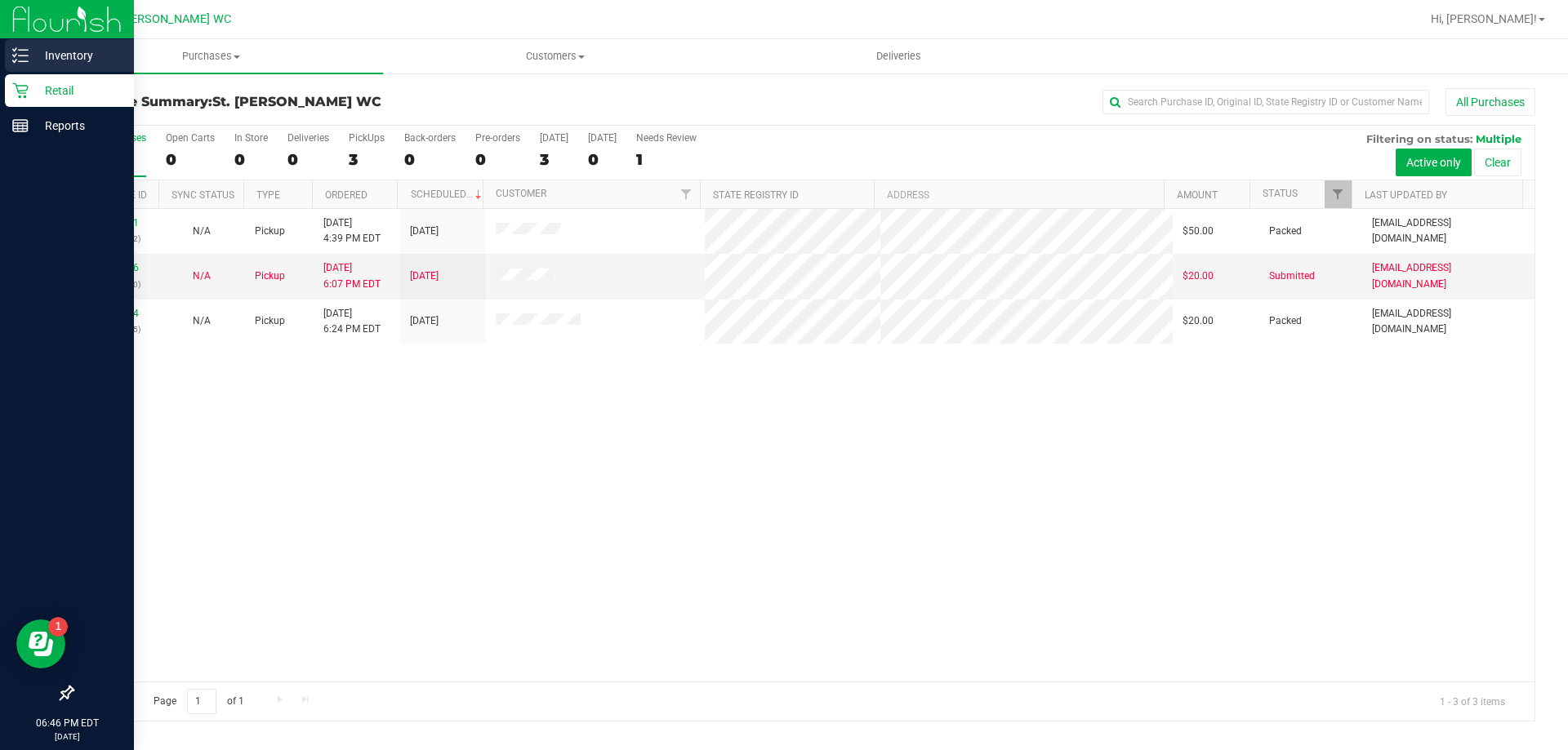
click at [27, 53] on icon at bounding box center [20, 55] width 16 height 16
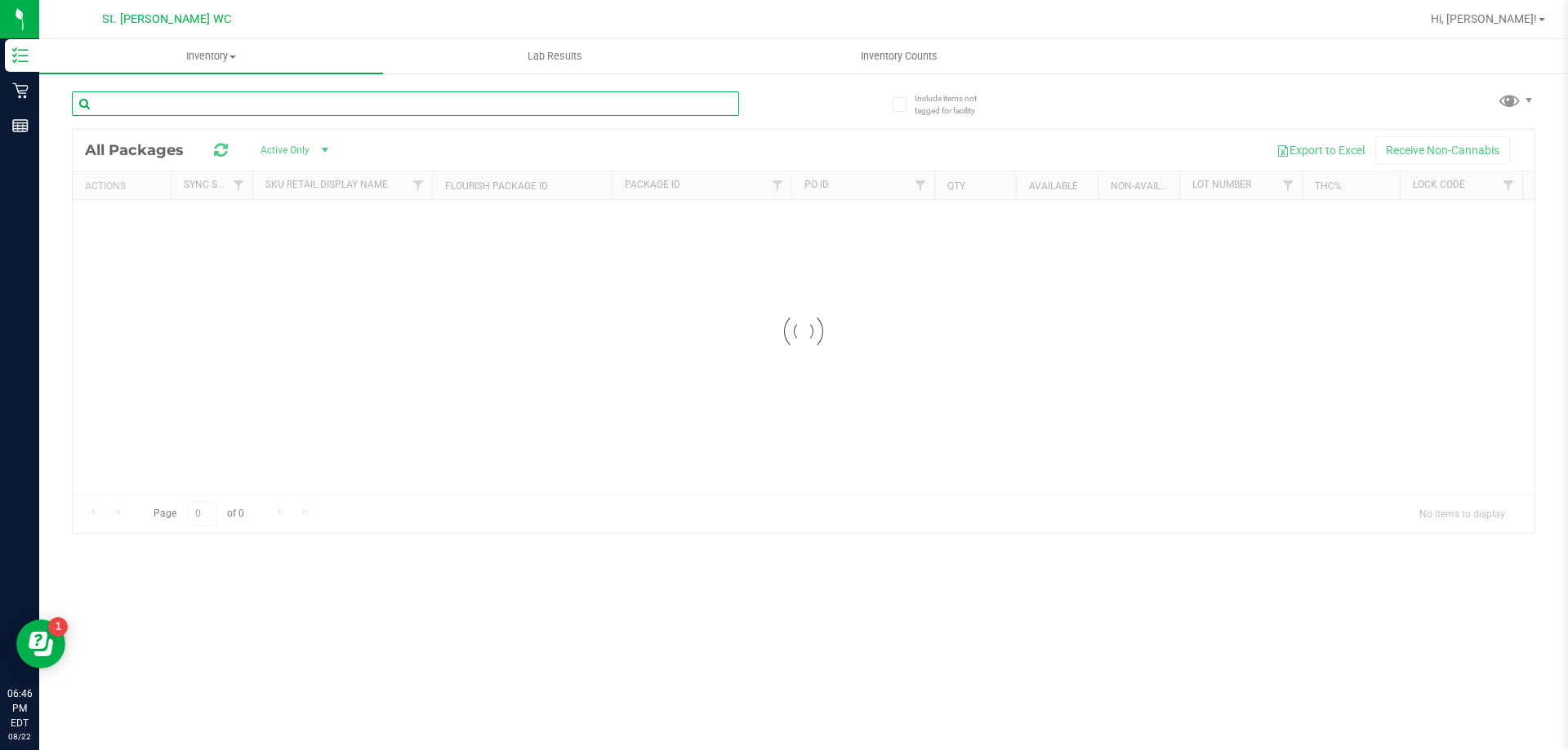
click at [333, 104] on input "text" at bounding box center [406, 103] width 667 height 24
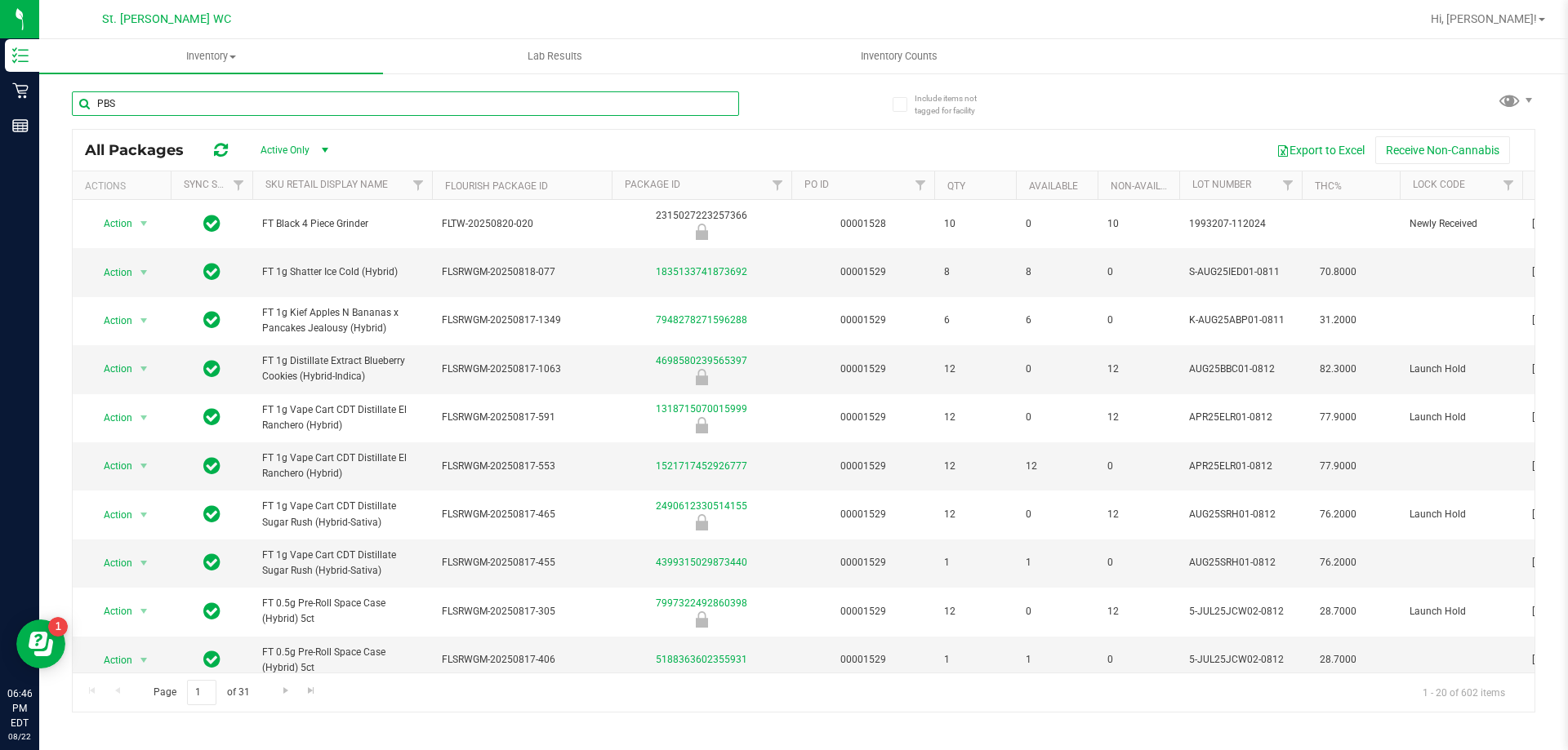
type input "PBS"
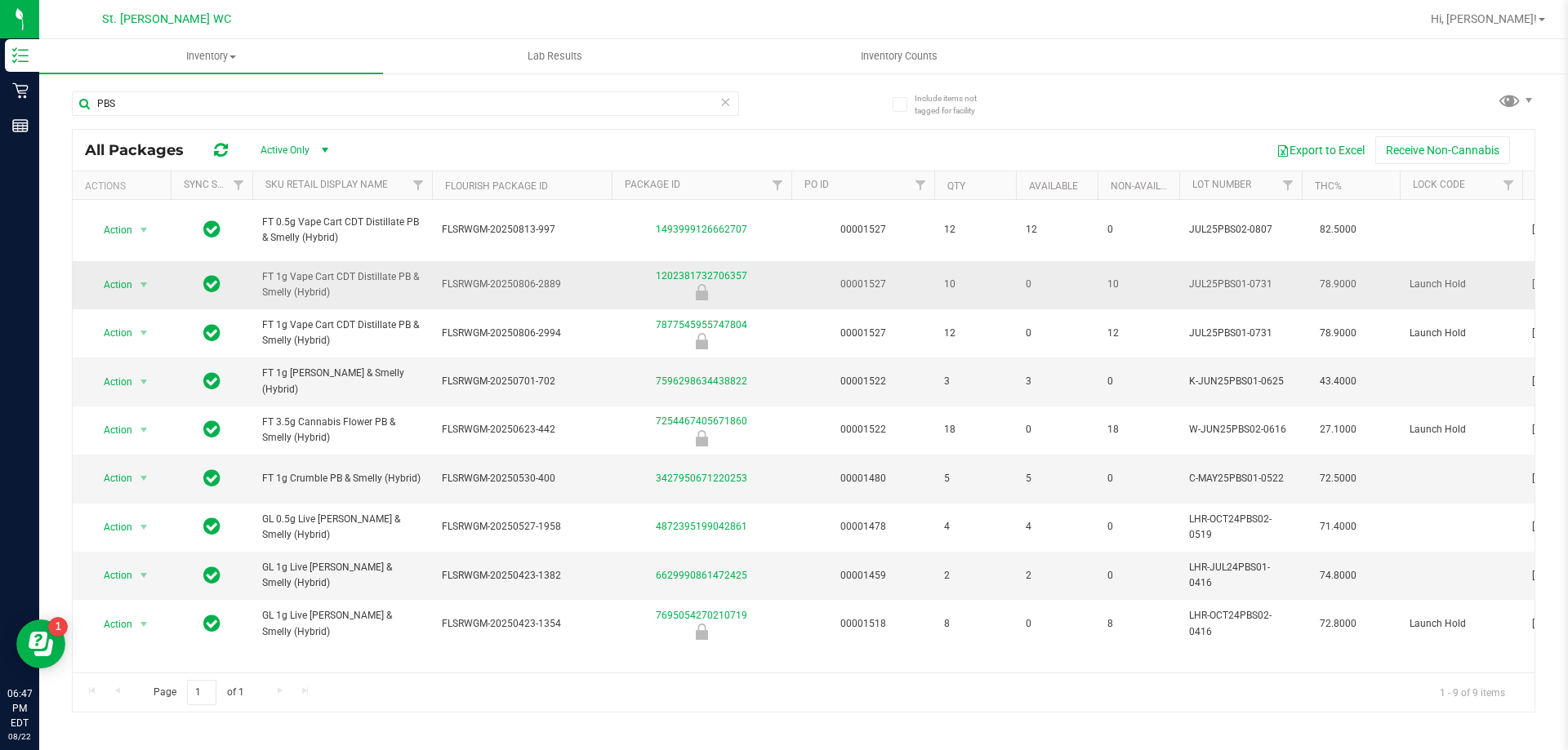
click at [1016, 290] on td "0" at bounding box center [1056, 286] width 82 height 48
click at [1005, 290] on span "10" at bounding box center [975, 285] width 62 height 15
click at [987, 299] on td "10" at bounding box center [975, 286] width 82 height 48
click at [969, 302] on td "10" at bounding box center [975, 286] width 82 height 48
click at [235, 105] on input "PBS" at bounding box center [406, 103] width 667 height 24
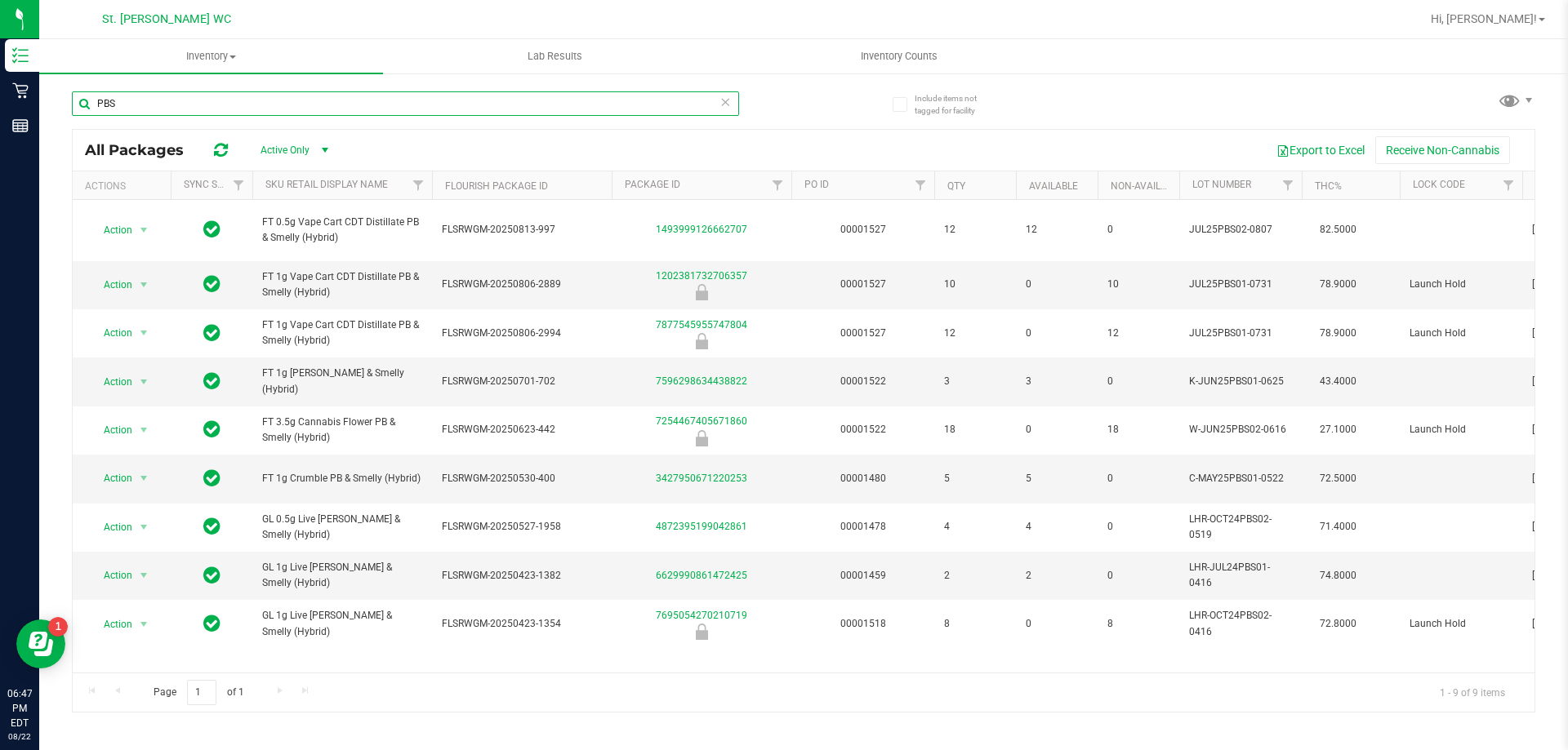
click at [235, 105] on input "PBS" at bounding box center [406, 103] width 667 height 24
type input "T2S"
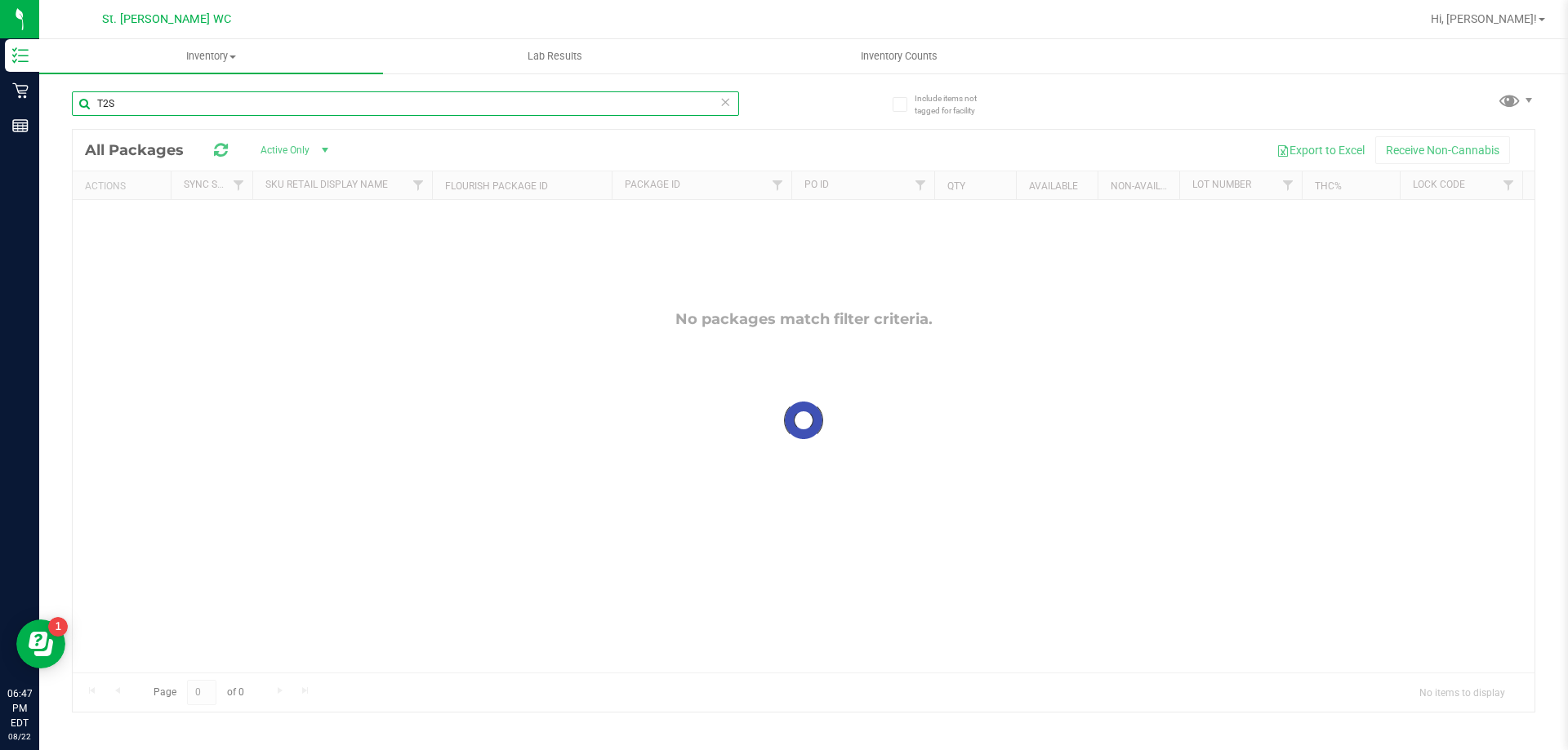
click at [126, 103] on input "T2S" at bounding box center [406, 103] width 667 height 24
type input "T12"
